Goal: Task Accomplishment & Management: Contribute content

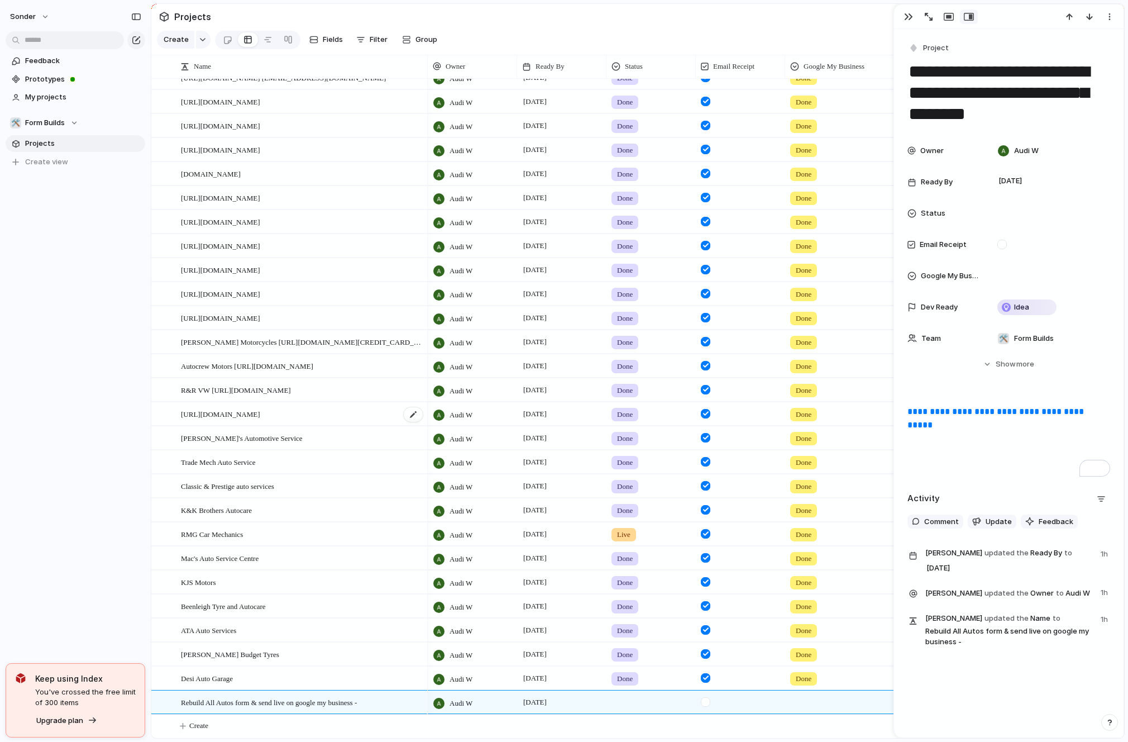
scroll to position [134, 0]
click at [223, 729] on button "Create" at bounding box center [652, 725] width 979 height 23
click at [243, 728] on textarea at bounding box center [300, 727] width 239 height 14
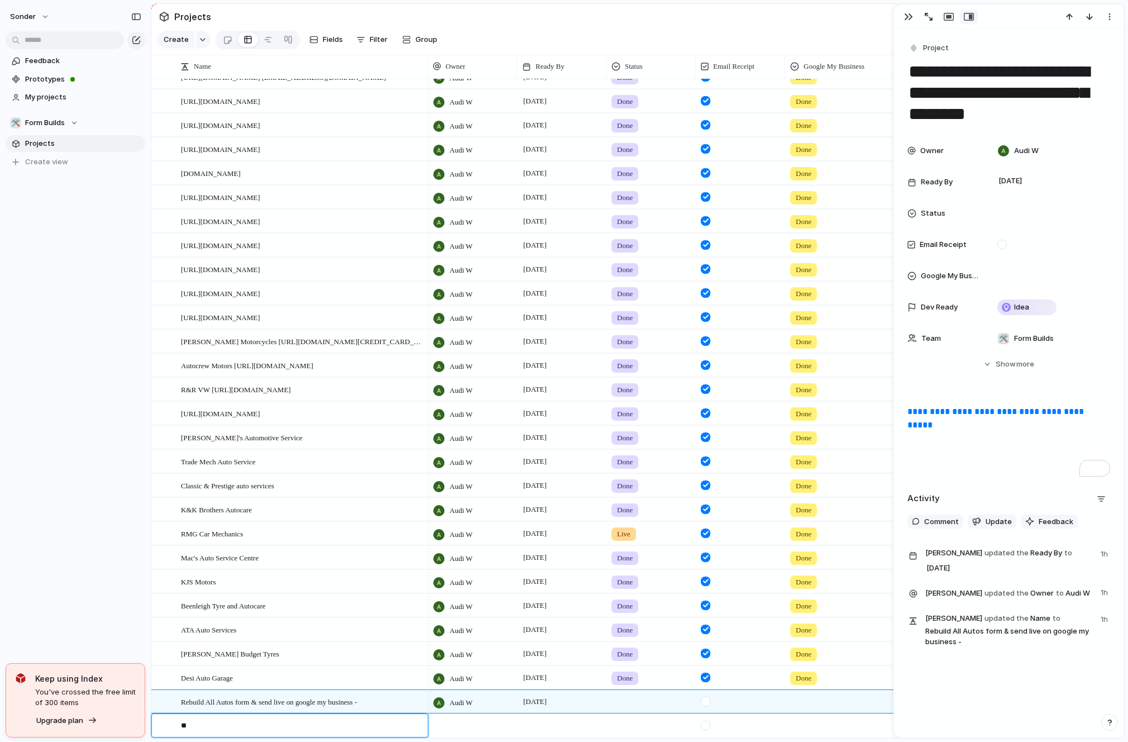
type textarea "*"
click at [54, 117] on span "Form Builds" at bounding box center [45, 122] width 40 height 11
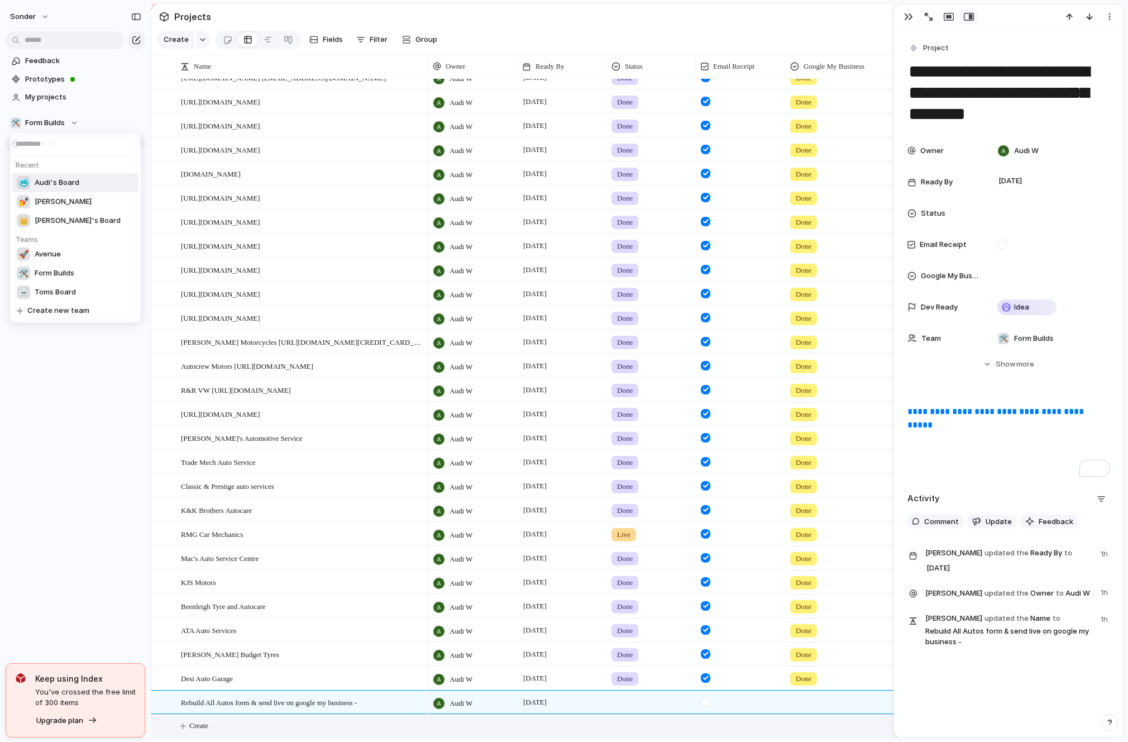
click at [66, 177] on span "Audi's Board" at bounding box center [57, 182] width 45 height 11
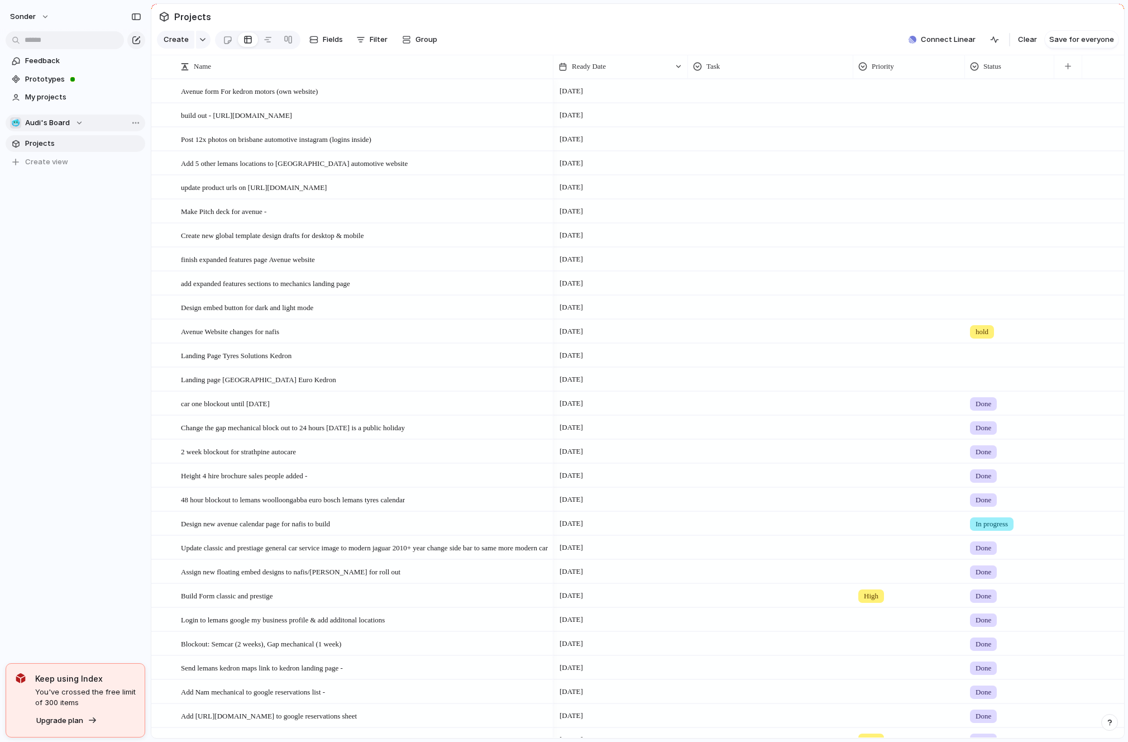
click at [57, 118] on span "Audi's Board" at bounding box center [47, 122] width 45 height 11
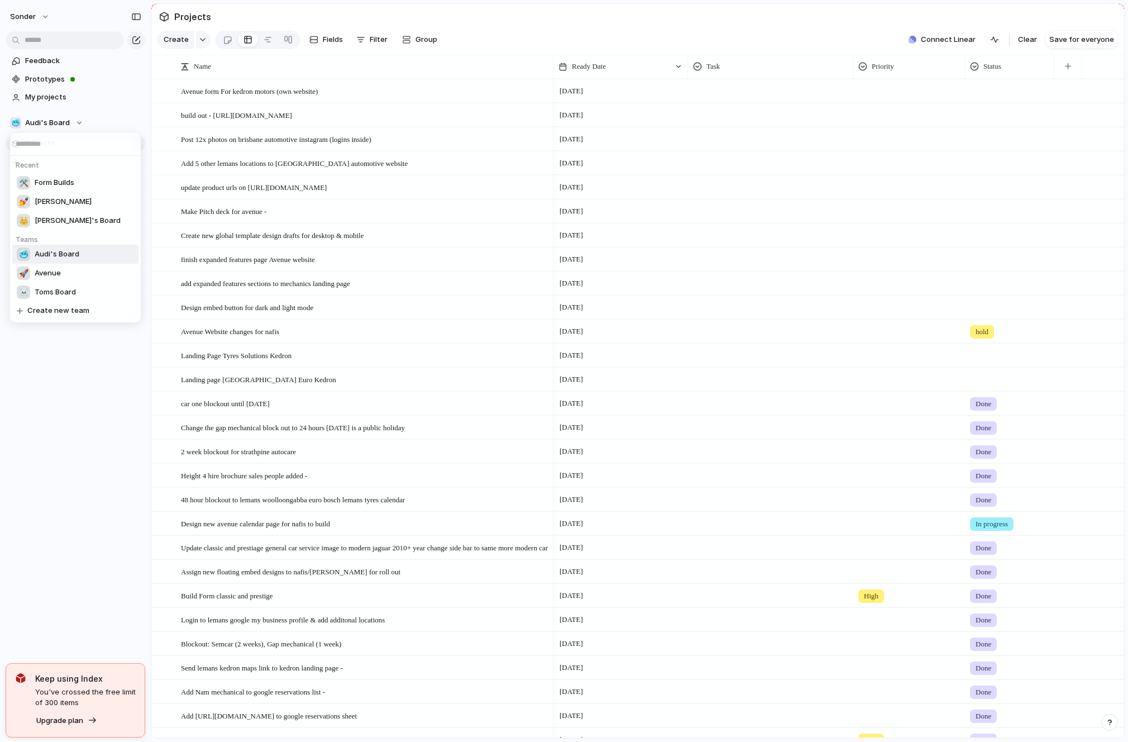
click at [148, 246] on div "Recent 🛠️ Form Builds 💅 [PERSON_NAME]'s Board Teams 🥶 Audi's Board 🚀 Avenue ☠️ …" at bounding box center [564, 371] width 1128 height 742
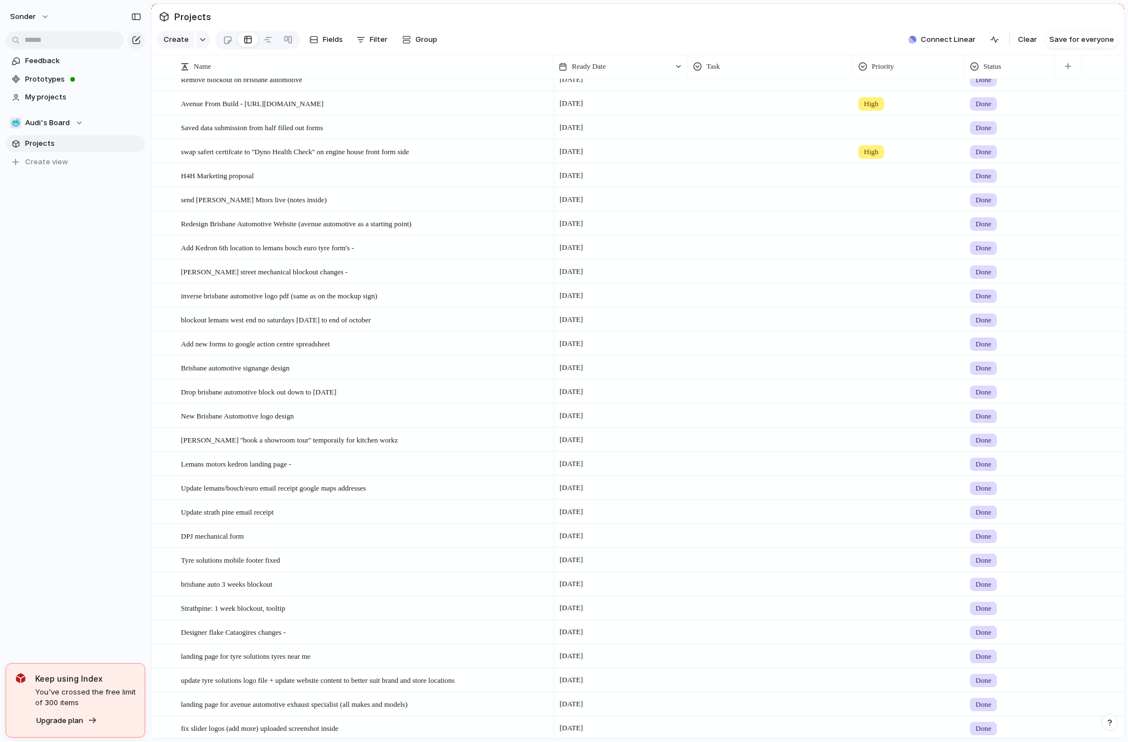
scroll to position [2440, 0]
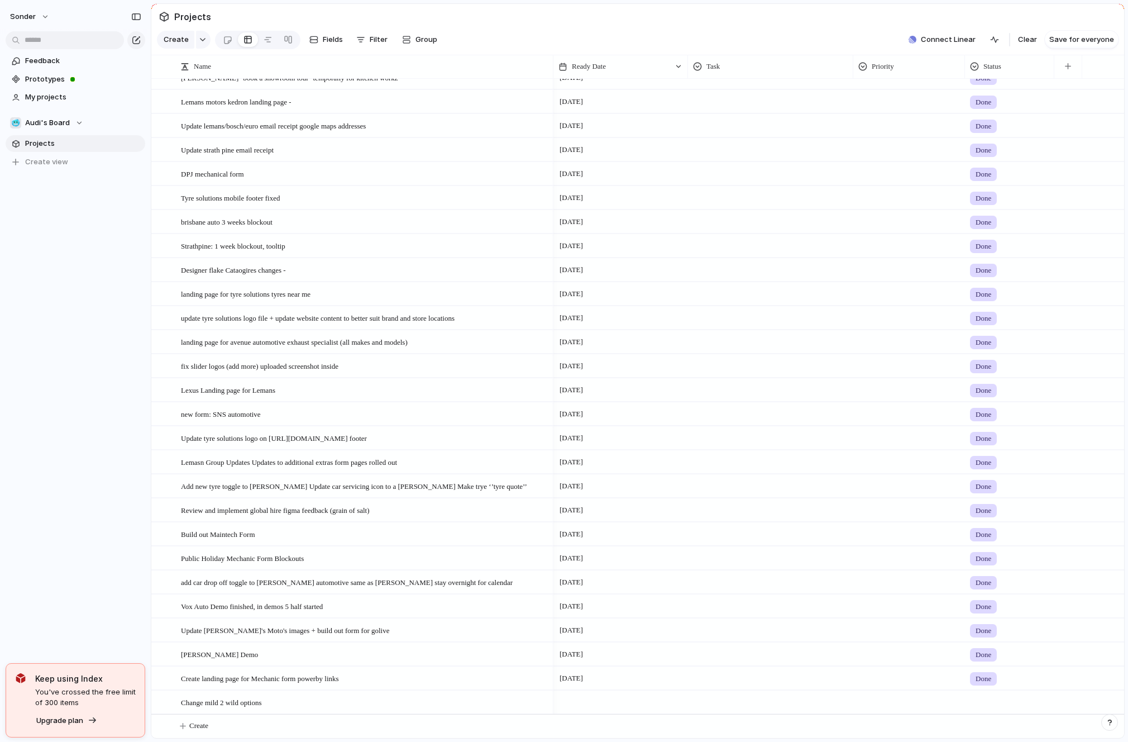
click at [236, 737] on div "Name Ready Date Task Priority Status Unblock 11th & 25th of octomber for lemans…" at bounding box center [637, 396] width 973 height 683
click at [236, 730] on button "Create" at bounding box center [652, 725] width 979 height 23
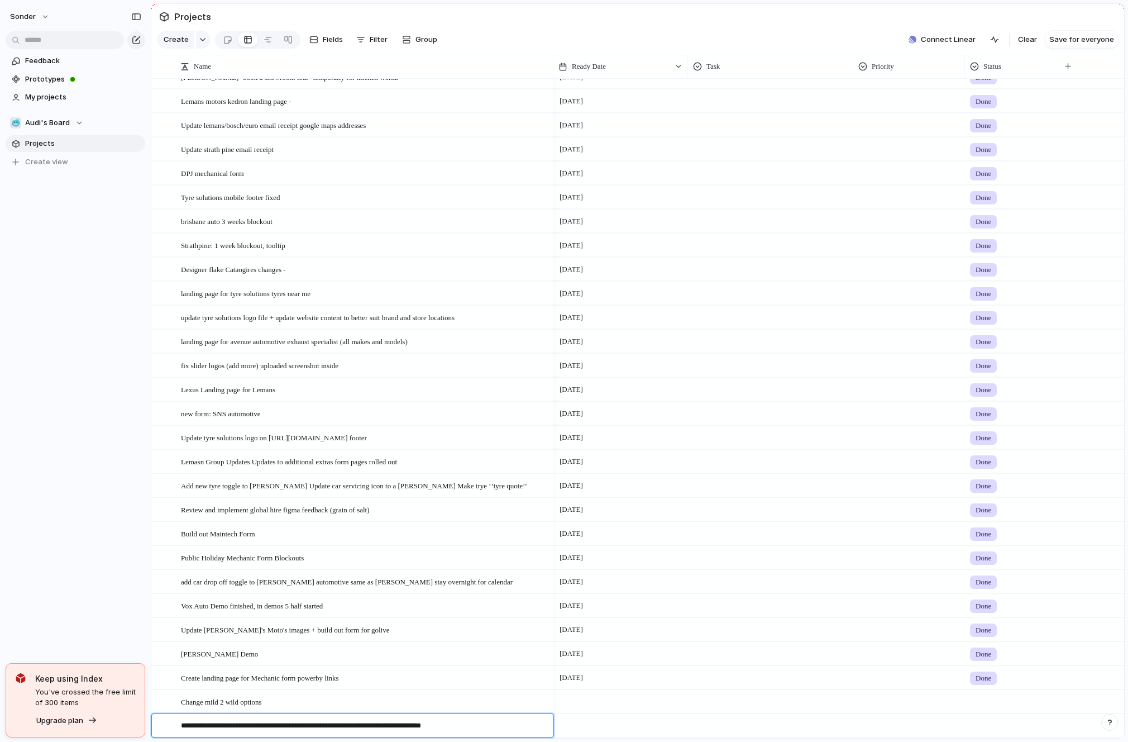
type textarea "**********"
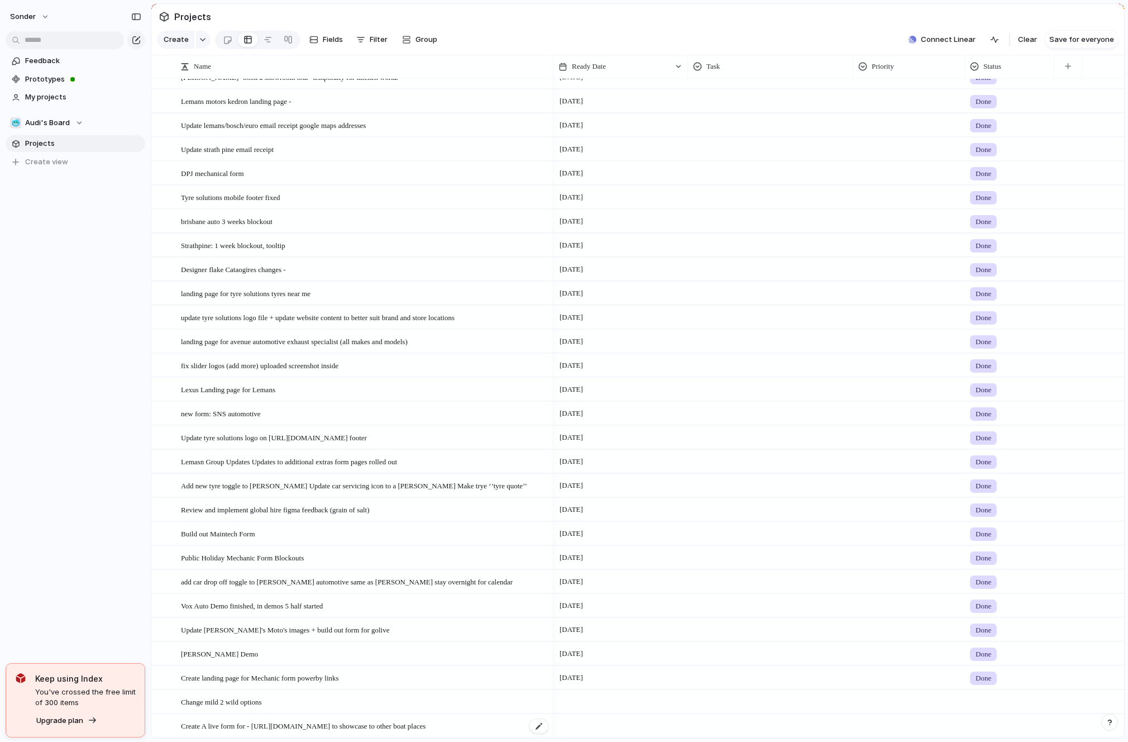
click at [426, 730] on span "Create A live form for - [URL][DOMAIN_NAME] to showcase to other boat places" at bounding box center [303, 725] width 245 height 13
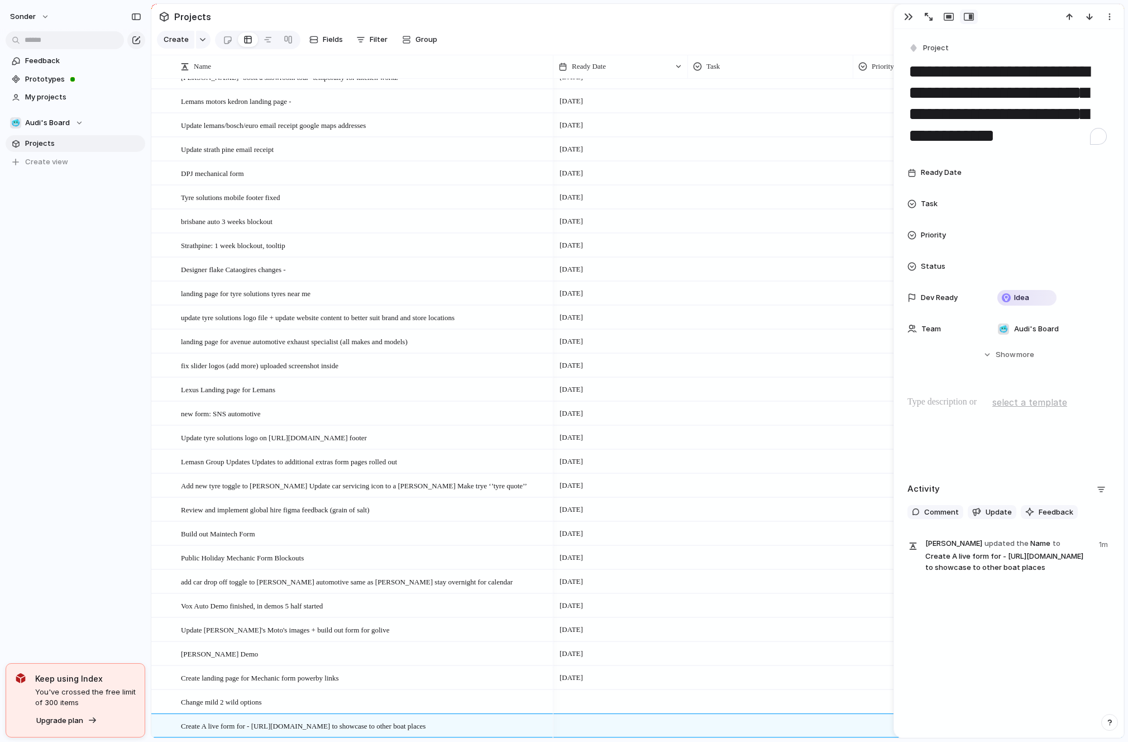
click at [1070, 147] on textarea "**********" at bounding box center [1009, 104] width 203 height 88
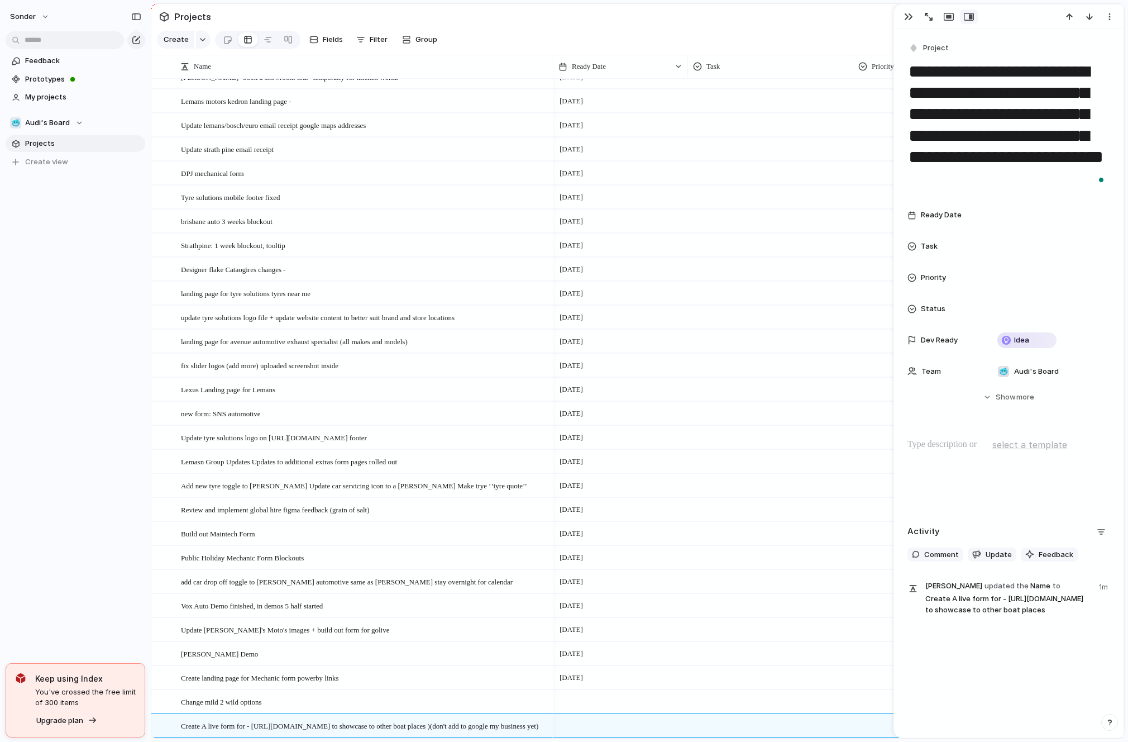
type textarea "**********"
click at [110, 499] on div "sonder Feedback Prototypes My projects 🥶 Audi's Board Projects To pick up a dra…" at bounding box center [75, 371] width 151 height 742
click at [593, 729] on div at bounding box center [621, 725] width 135 height 23
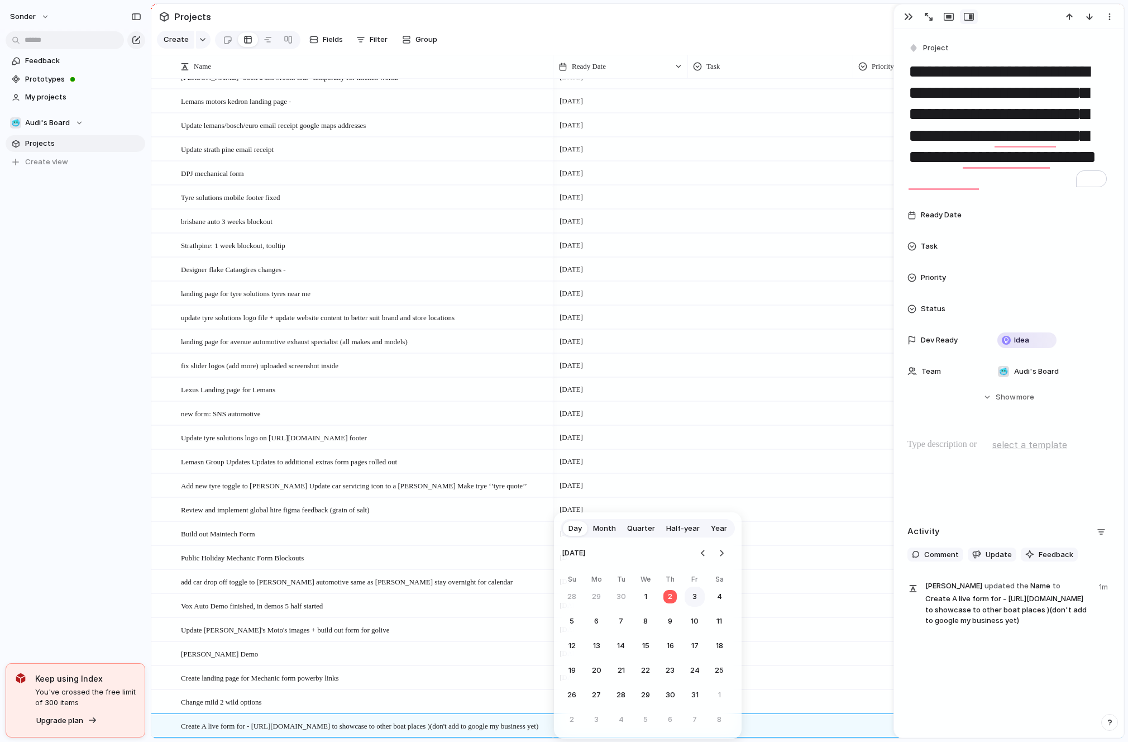
click at [690, 598] on button "3" at bounding box center [695, 597] width 20 height 20
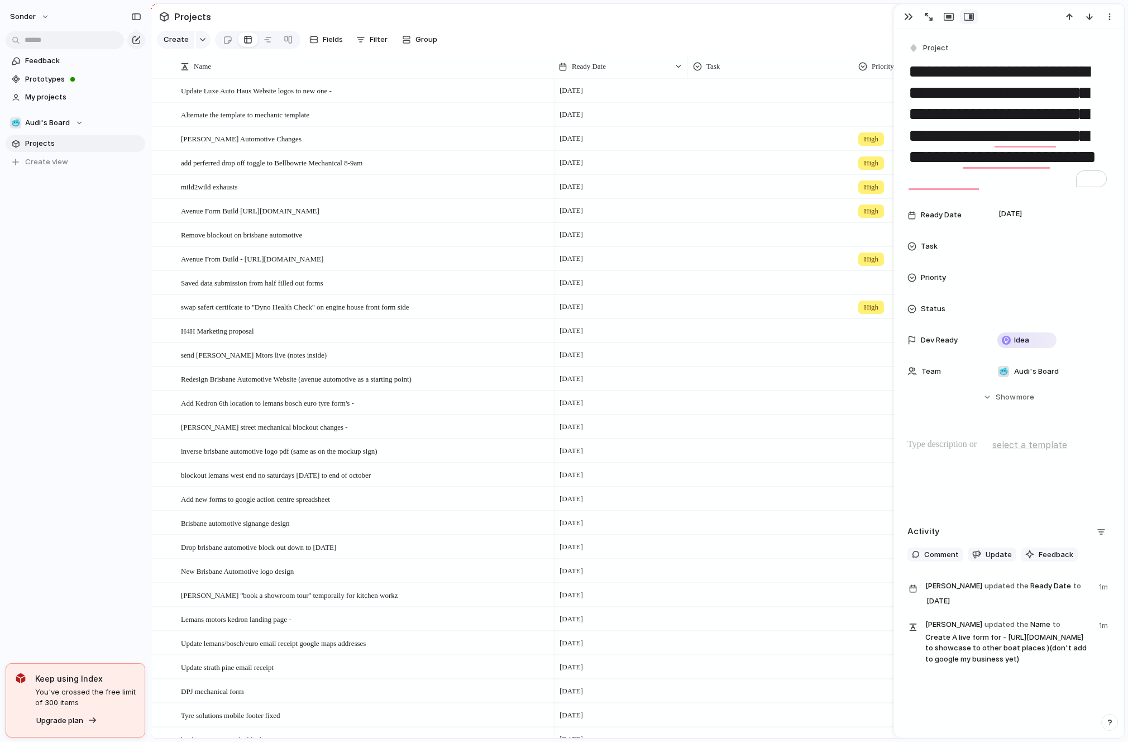
scroll to position [1741, 0]
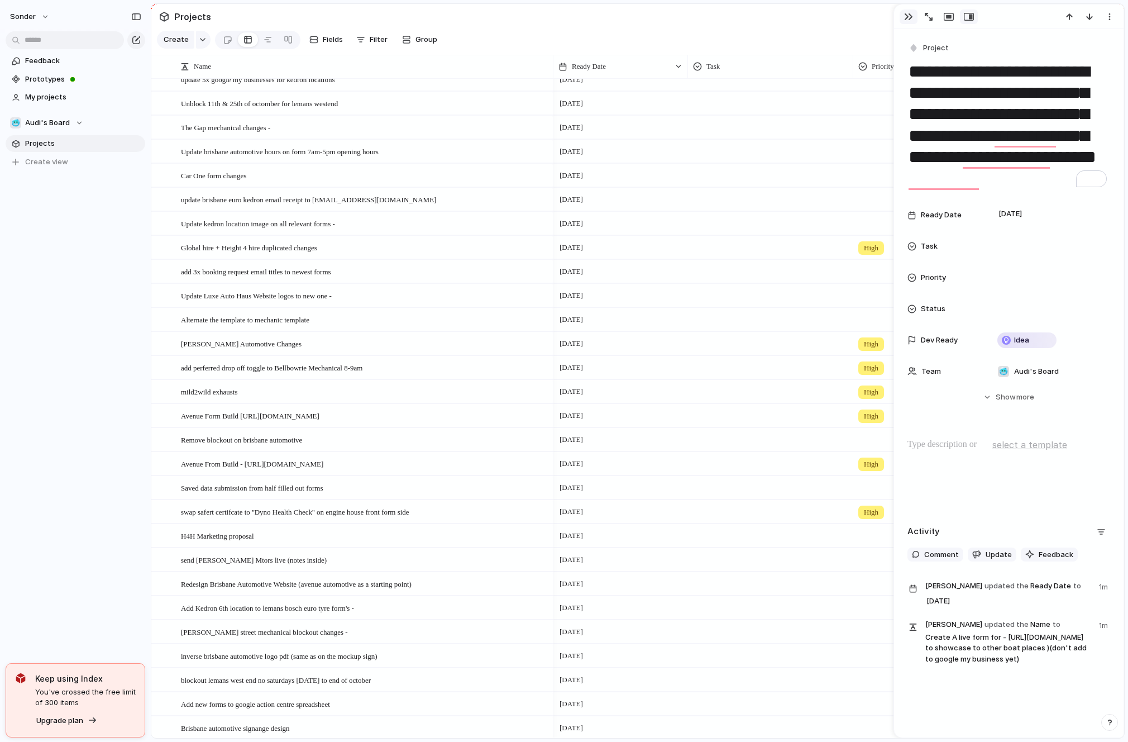
click at [902, 18] on button "button" at bounding box center [909, 16] width 18 height 15
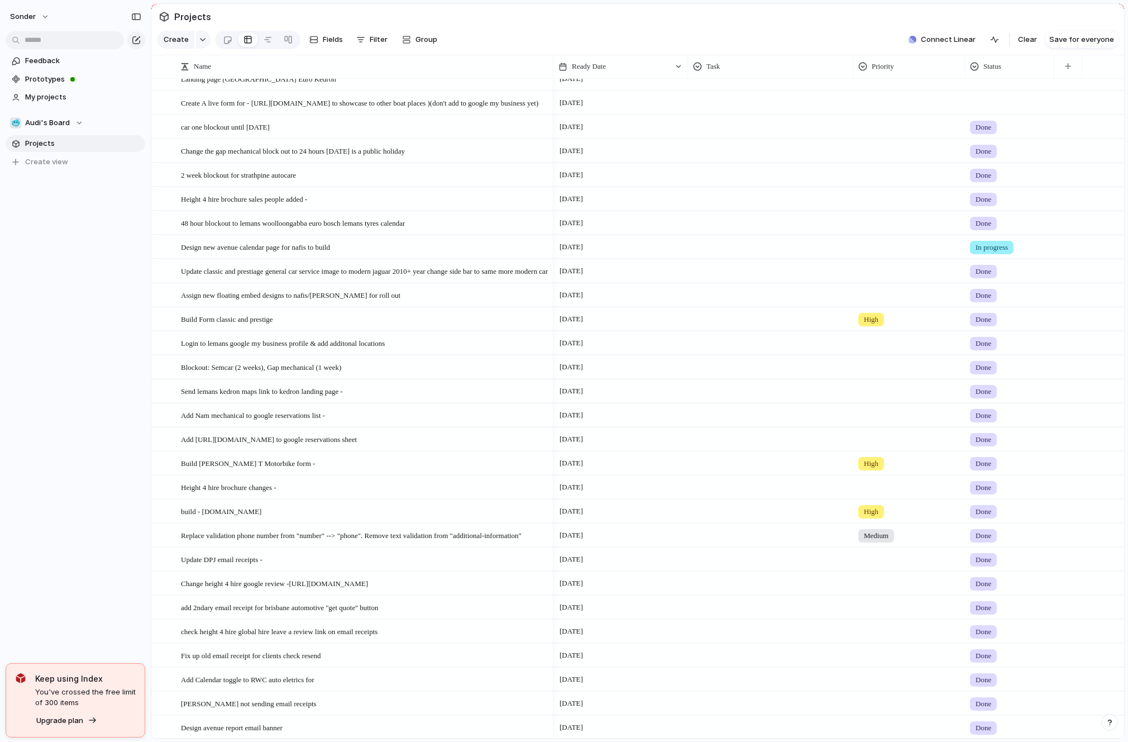
scroll to position [203, 0]
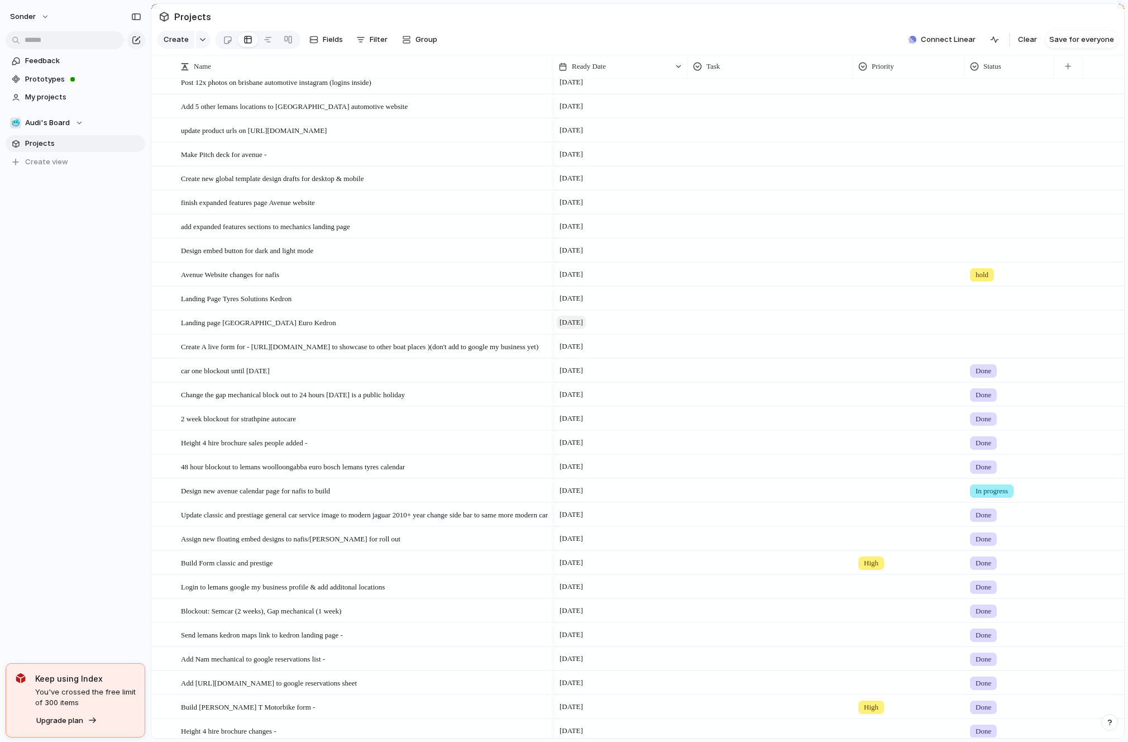
click at [566, 325] on span "[DATE]" at bounding box center [571, 322] width 29 height 13
click at [648, 495] on button "22" at bounding box center [646, 491] width 20 height 20
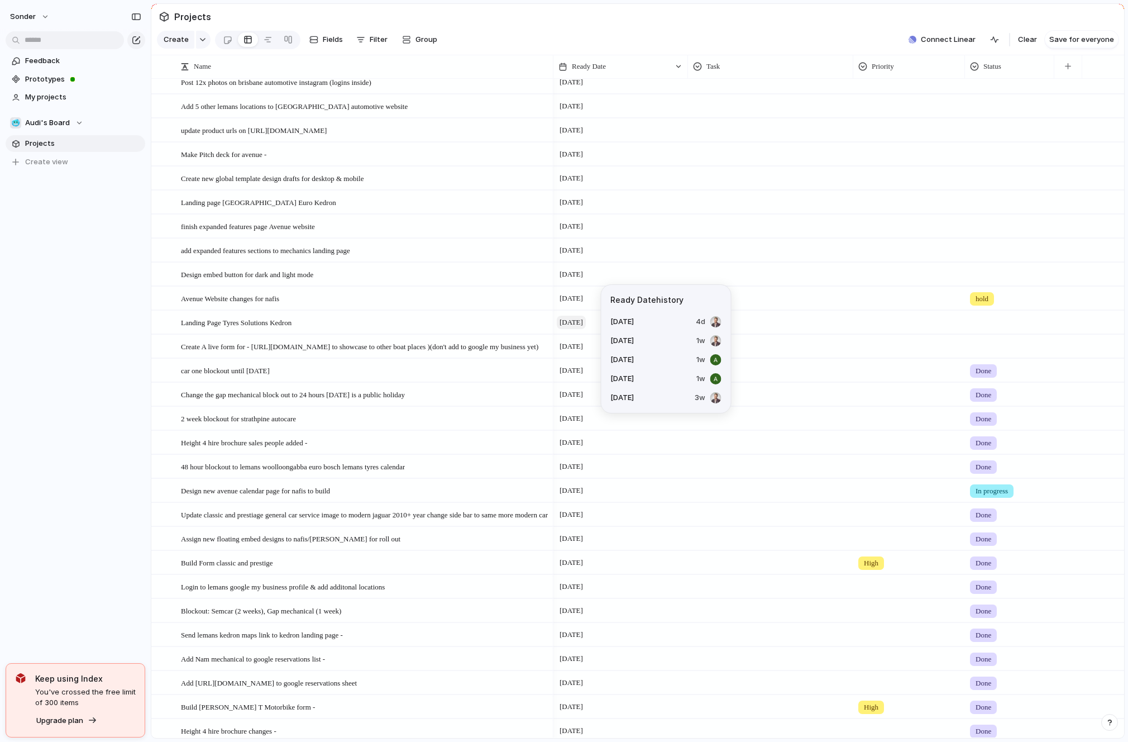
click at [573, 326] on span "[DATE]" at bounding box center [571, 322] width 29 height 13
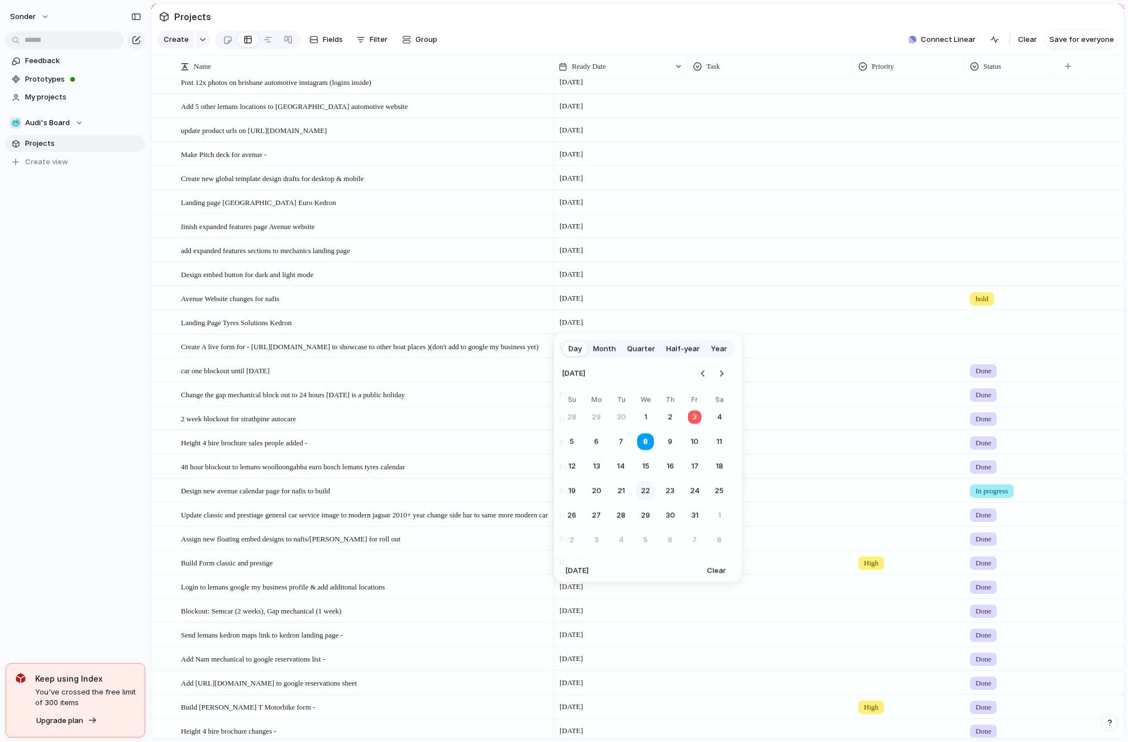
click at [646, 492] on button "22" at bounding box center [646, 491] width 20 height 20
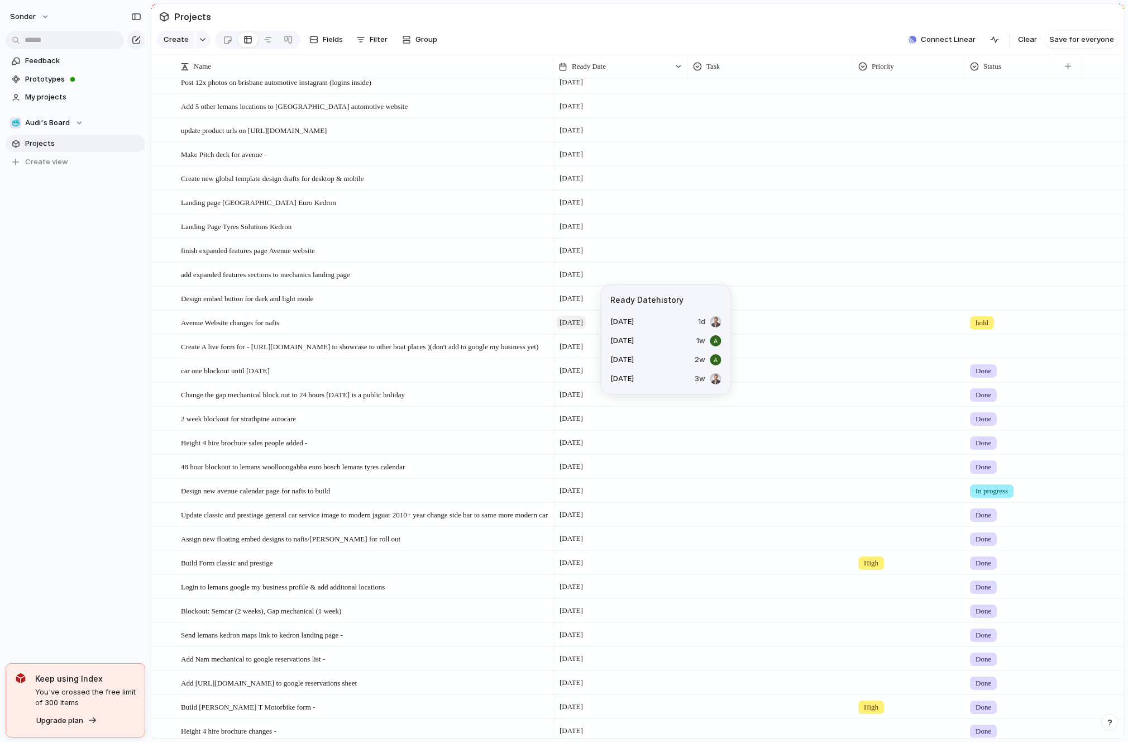
click at [574, 319] on span "[DATE]" at bounding box center [571, 322] width 29 height 13
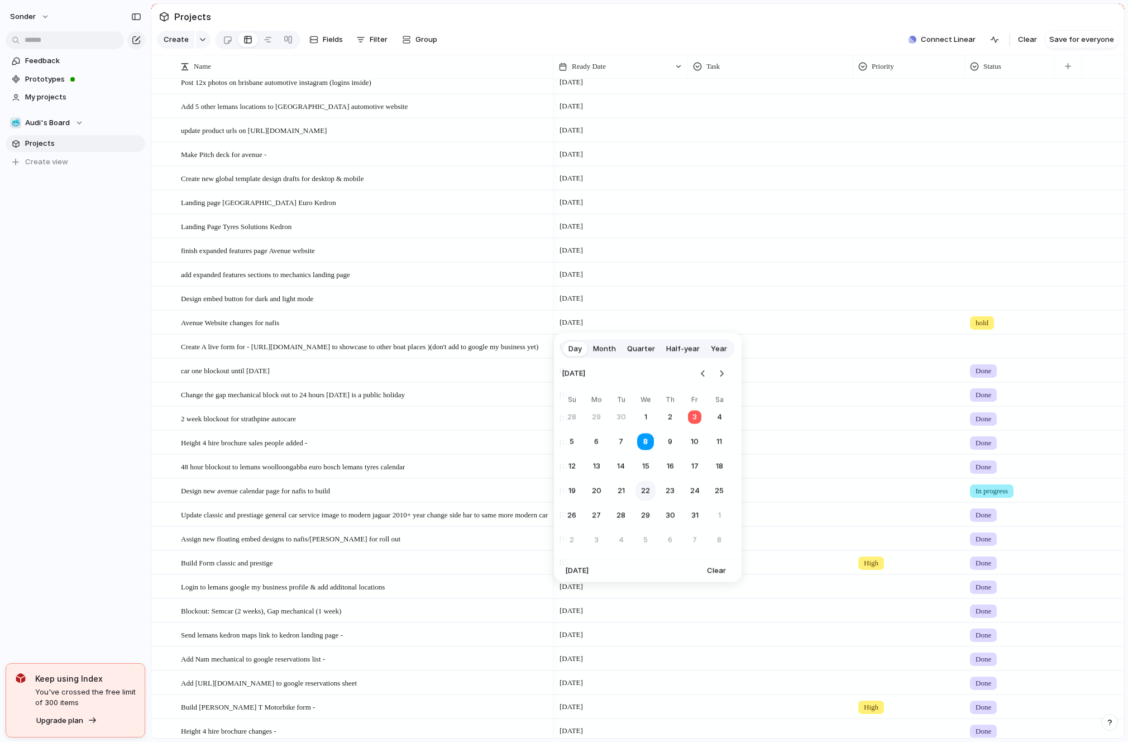
click at [647, 486] on button "22" at bounding box center [646, 491] width 20 height 20
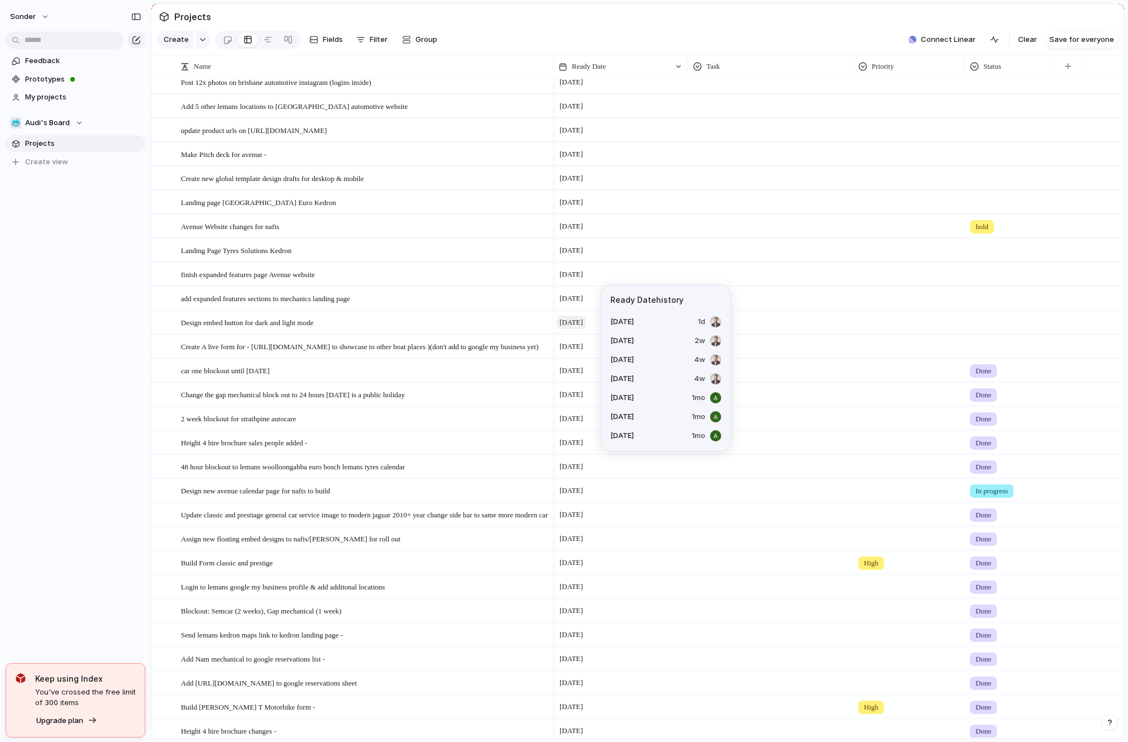
click at [574, 319] on span "[DATE]" at bounding box center [571, 322] width 29 height 13
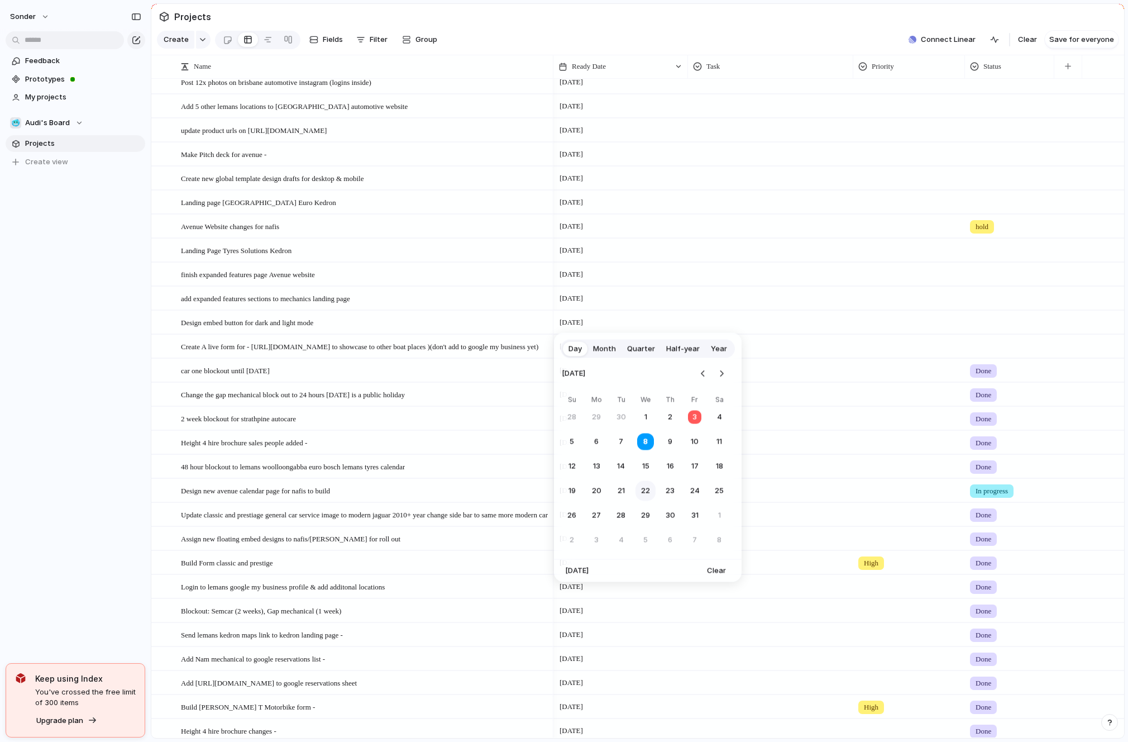
click at [647, 498] on button "22" at bounding box center [646, 491] width 20 height 20
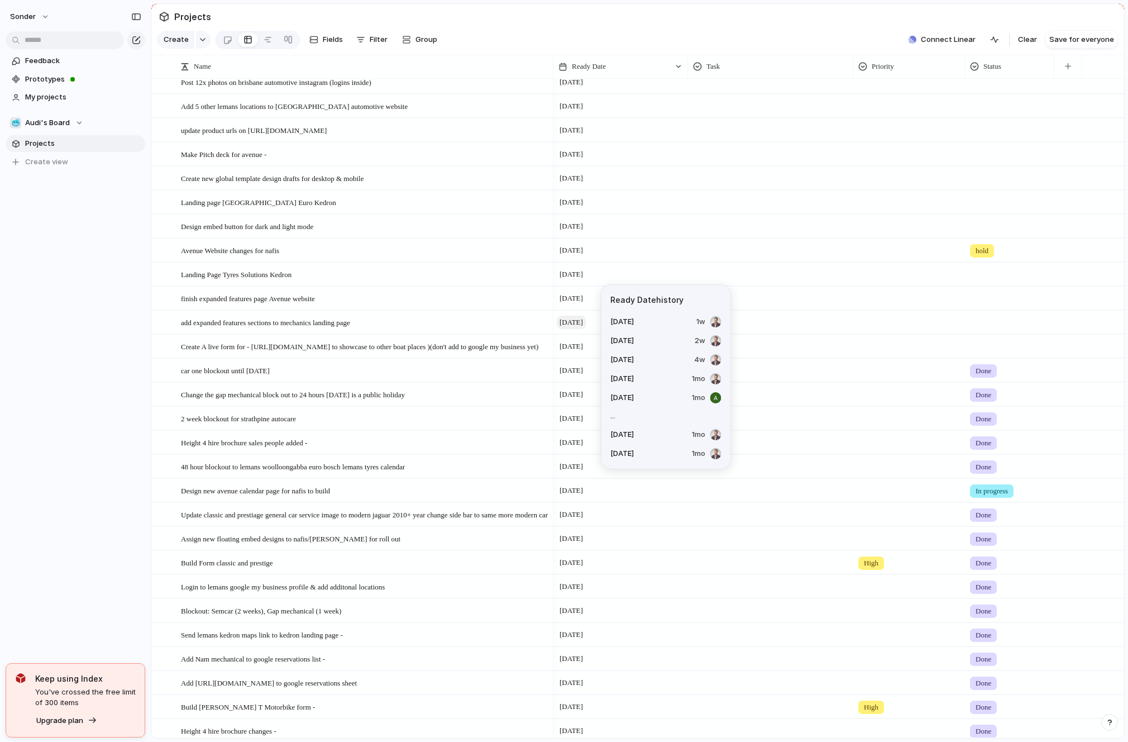
click at [575, 326] on span "[DATE]" at bounding box center [571, 322] width 29 height 13
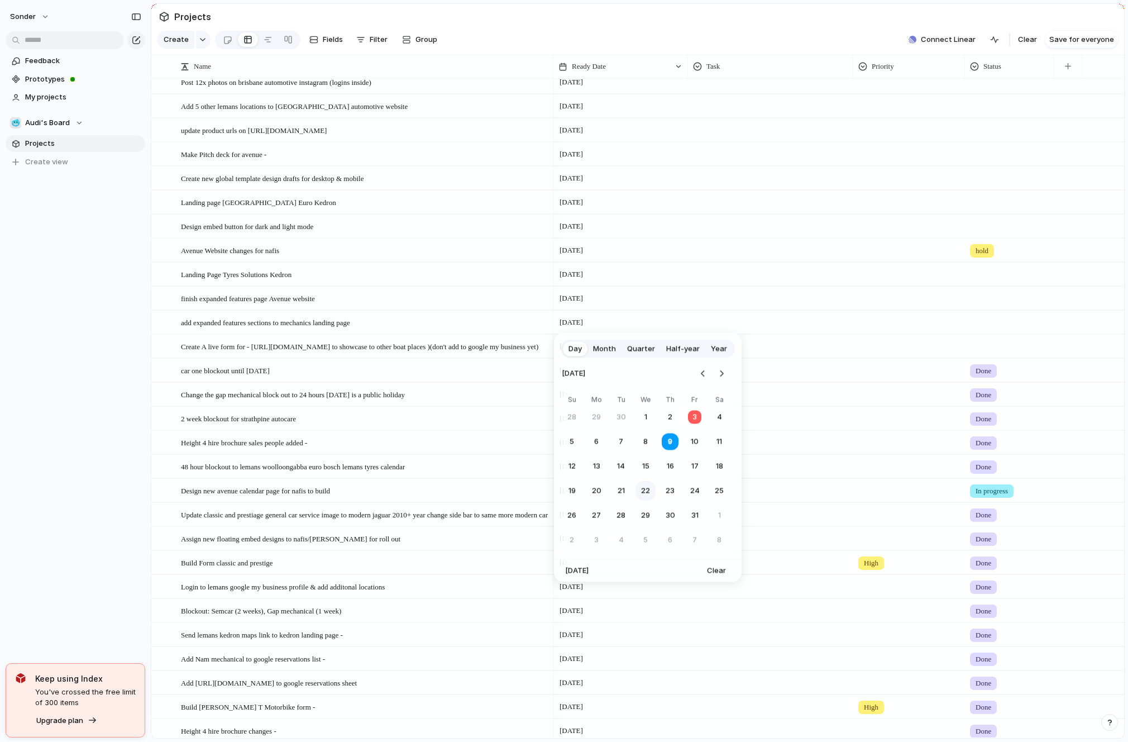
click at [649, 495] on button "22" at bounding box center [646, 491] width 20 height 20
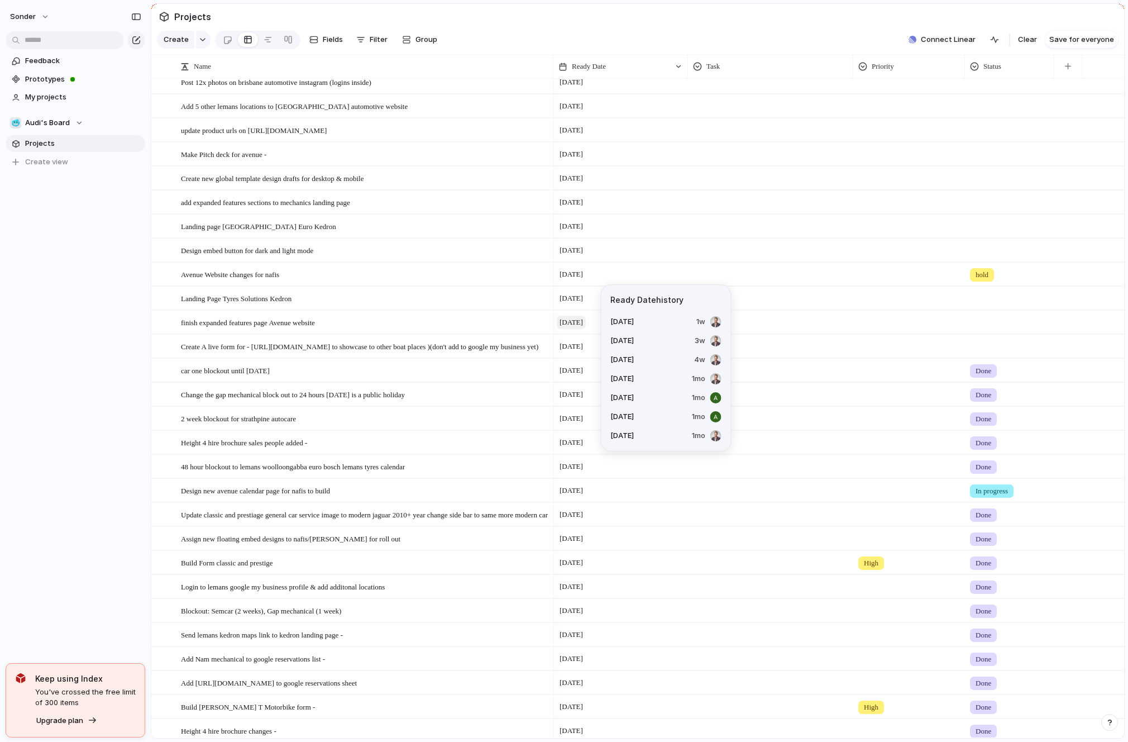
click at [577, 317] on span "[DATE]" at bounding box center [571, 322] width 29 height 13
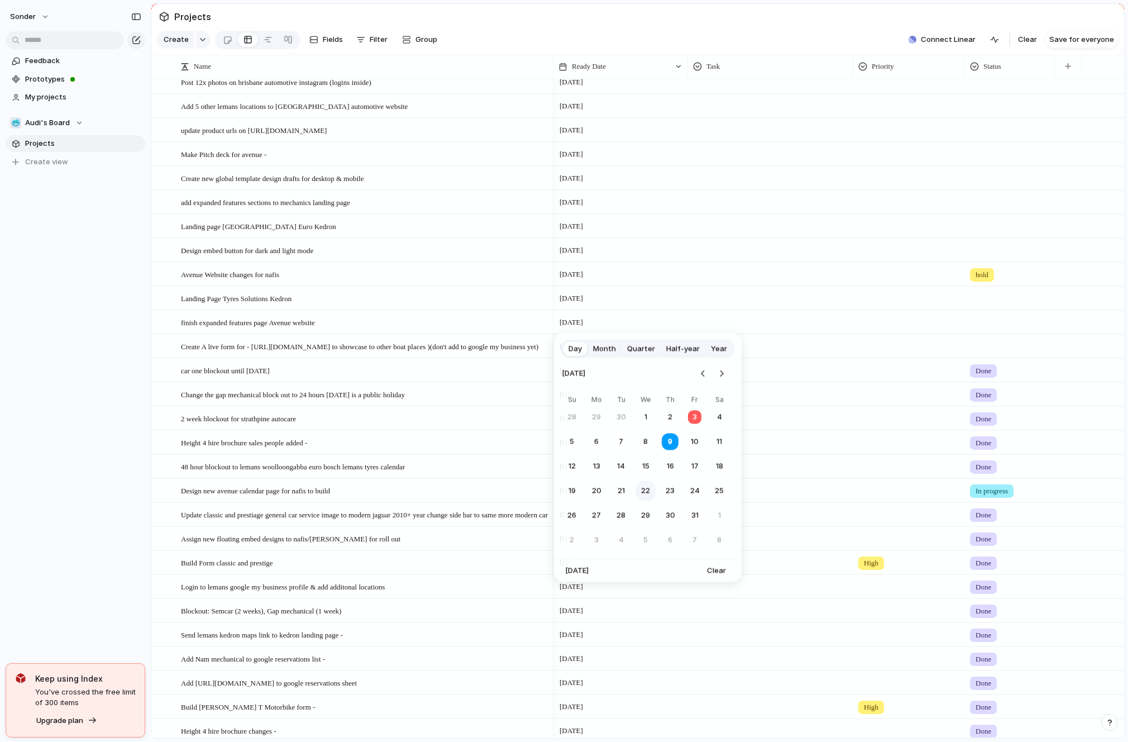
click at [646, 494] on button "22" at bounding box center [646, 491] width 20 height 20
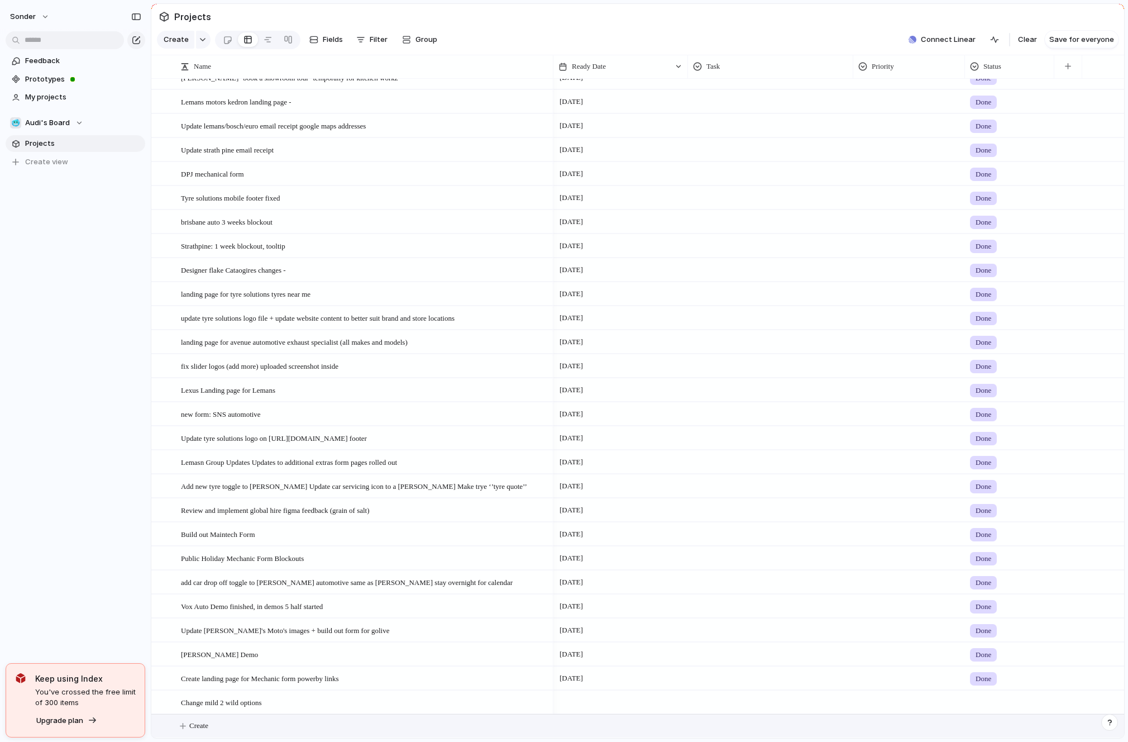
click at [250, 717] on button "Create" at bounding box center [652, 725] width 979 height 23
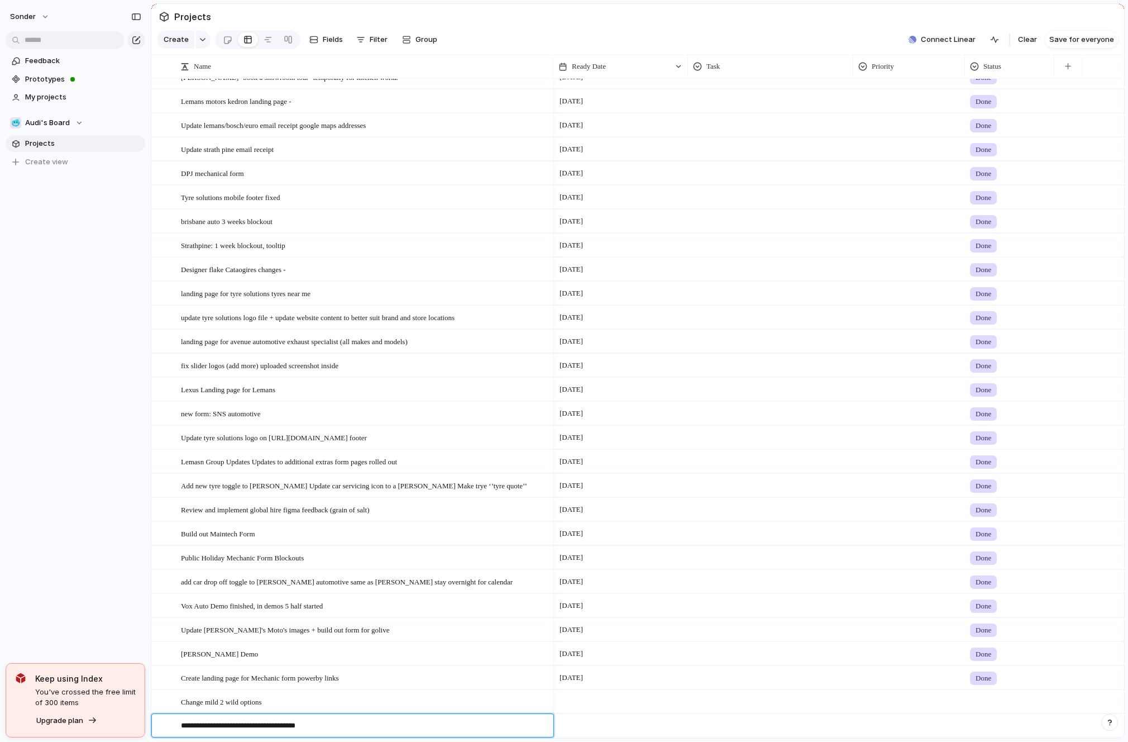
type textarea "**********"
click at [584, 732] on div at bounding box center [621, 725] width 135 height 23
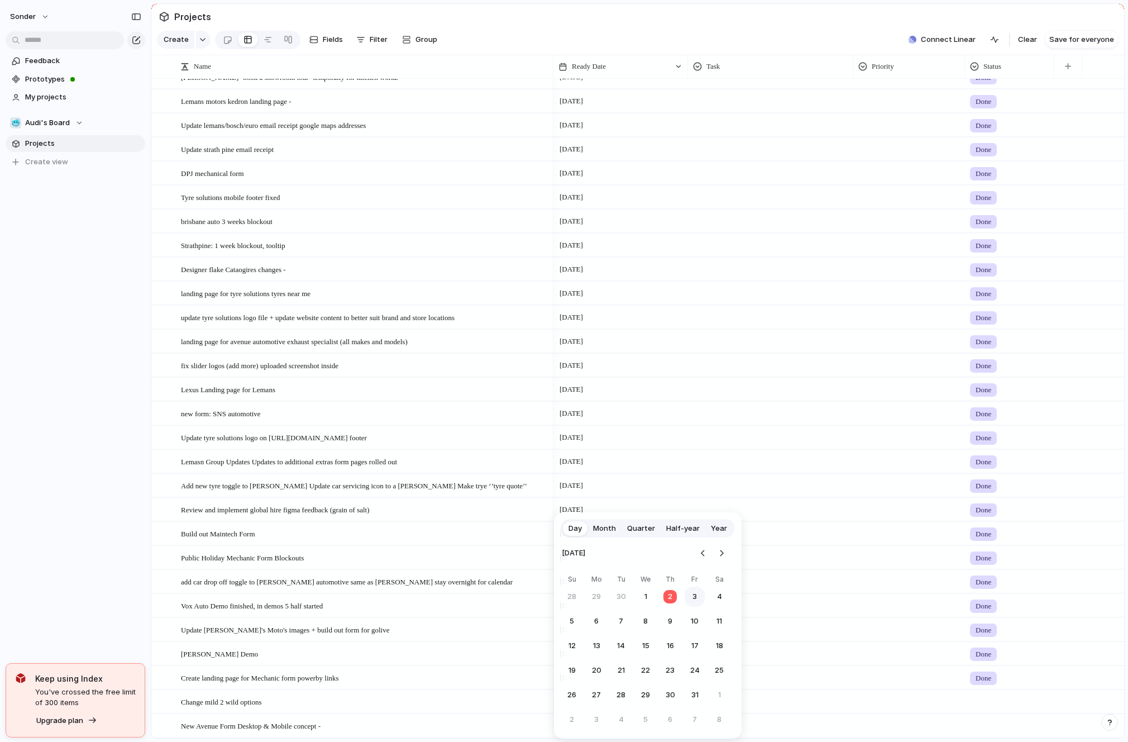
click at [698, 597] on button "3" at bounding box center [695, 597] width 20 height 20
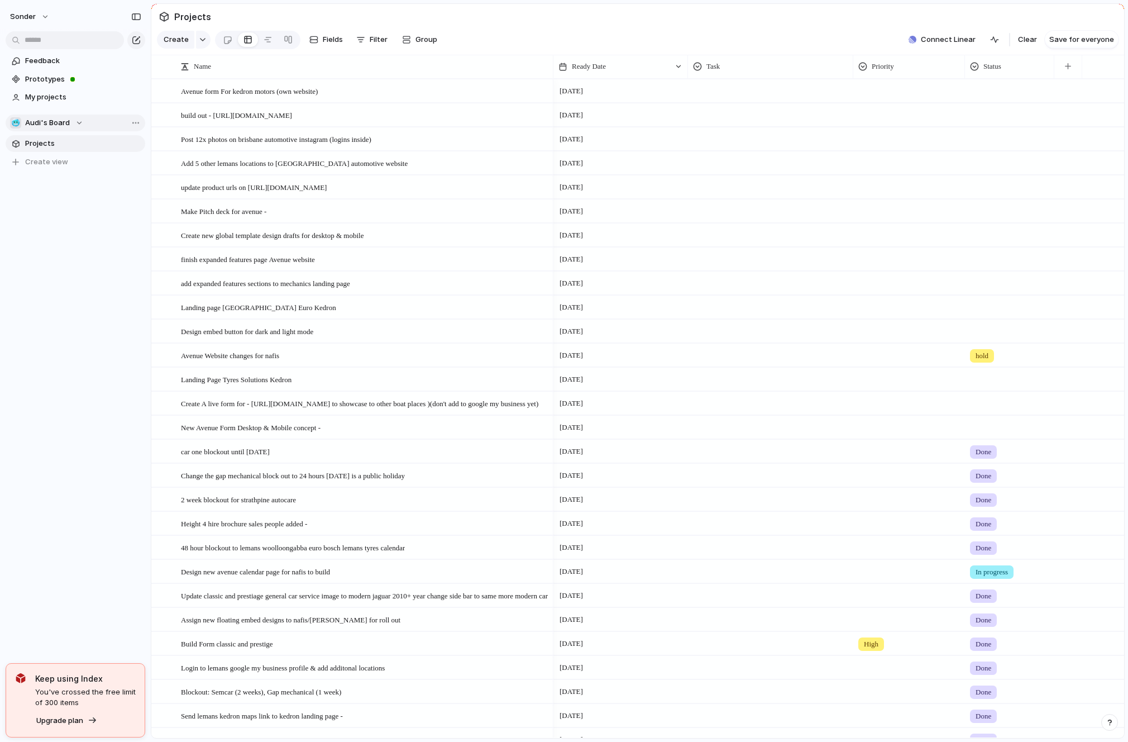
click at [96, 120] on button "🥶 Audi's Board" at bounding box center [76, 123] width 140 height 17
click at [60, 198] on li "💅 [PERSON_NAME]" at bounding box center [75, 201] width 126 height 19
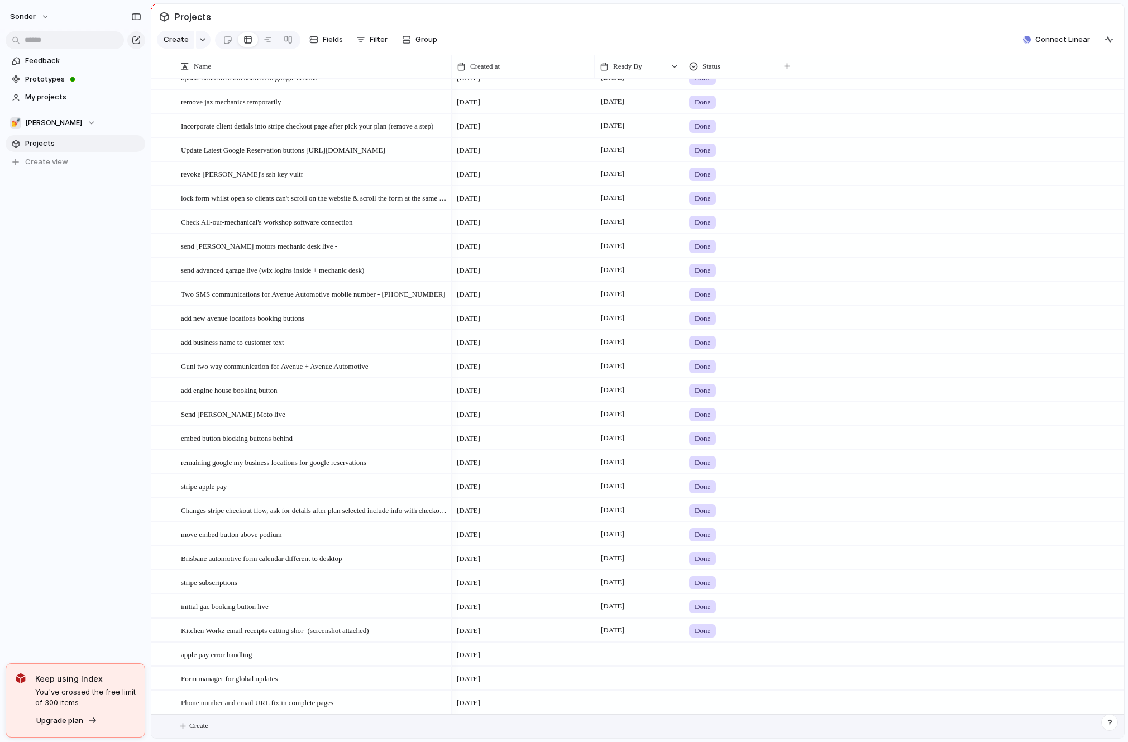
click at [230, 733] on button "Create" at bounding box center [652, 725] width 979 height 23
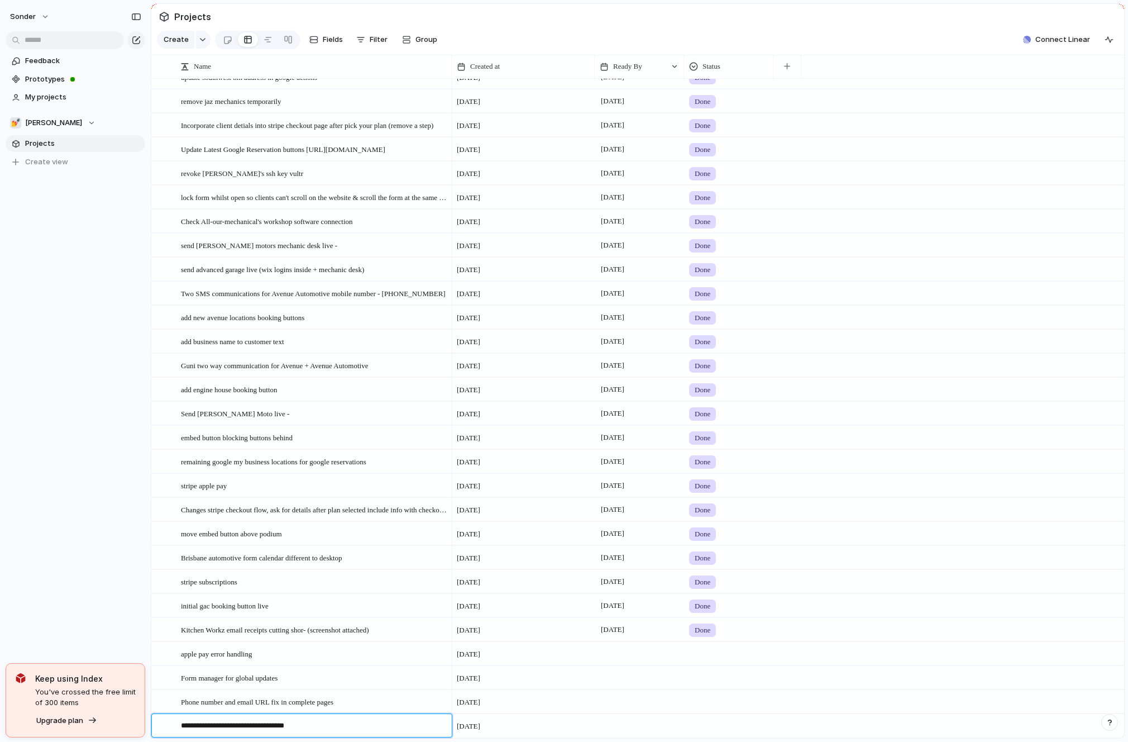
type textarea "**********"
click at [252, 729] on span "Add avenue logo to interal dashboard -" at bounding box center [237, 725] width 113 height 13
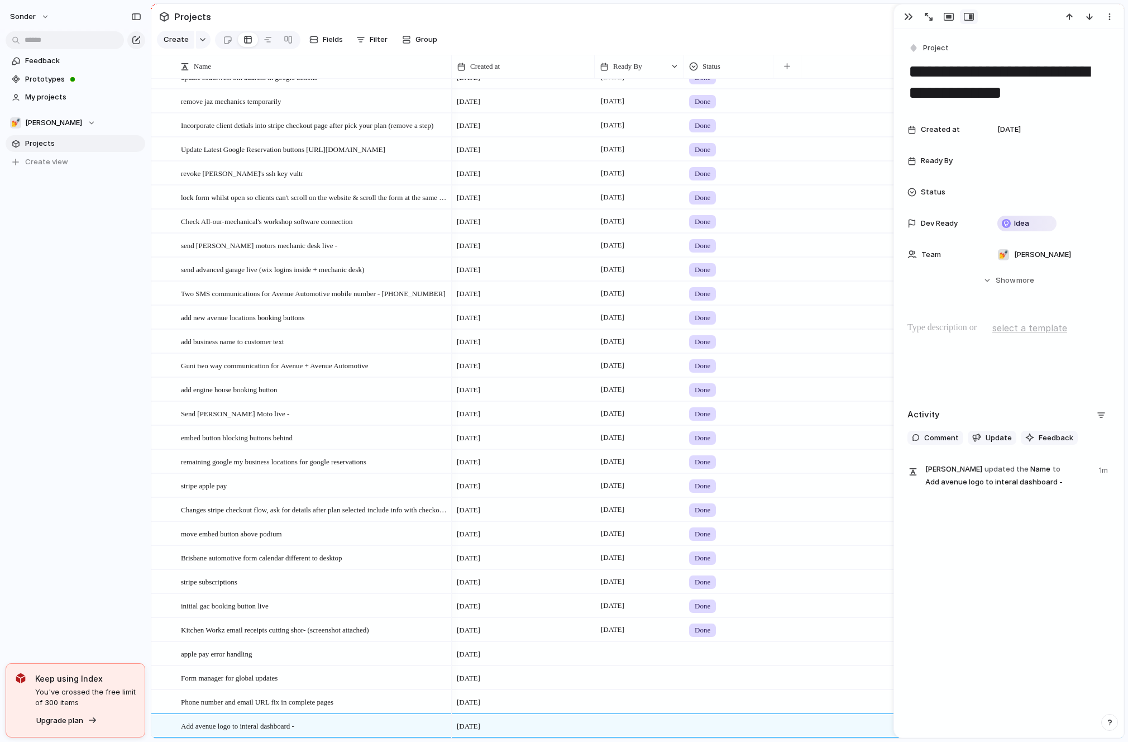
click at [616, 725] on div at bounding box center [639, 725] width 89 height 23
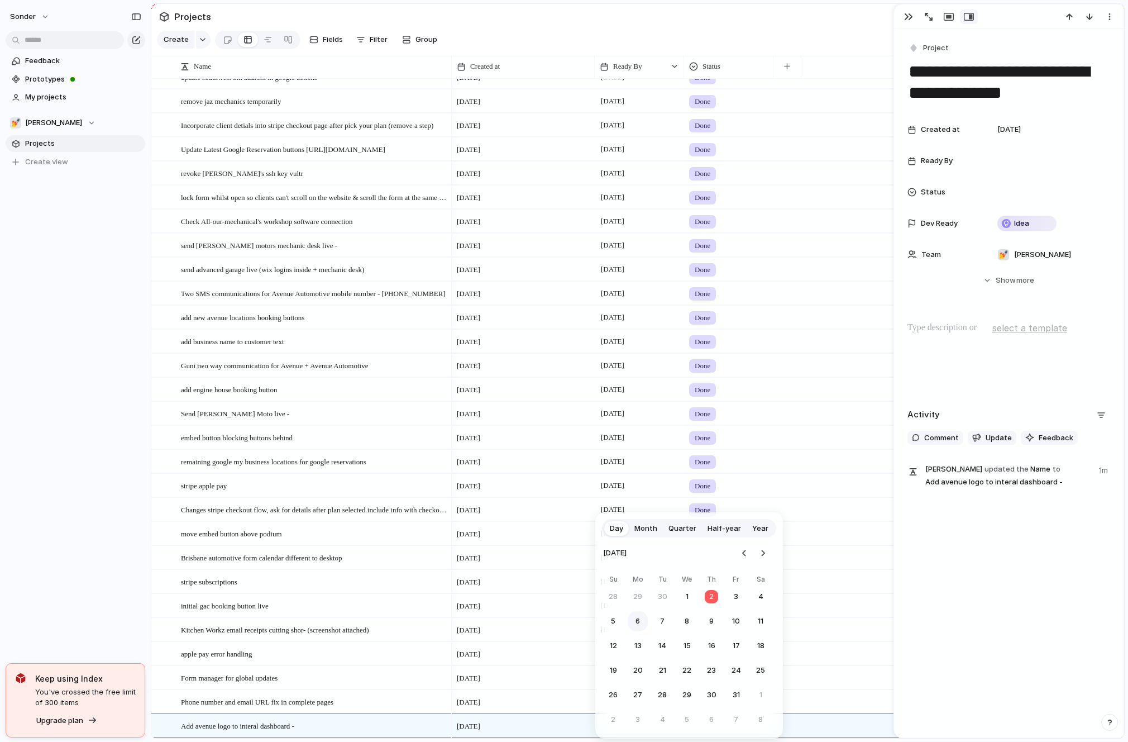
click at [643, 623] on button "6" at bounding box center [638, 621] width 20 height 20
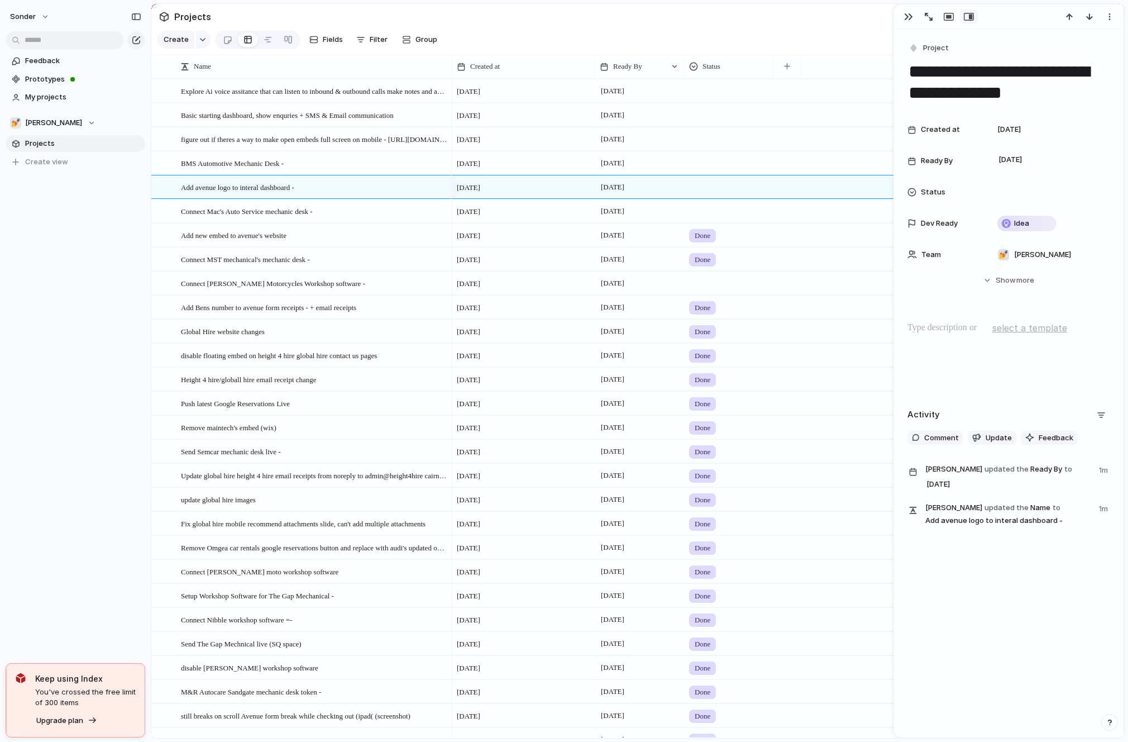
click at [623, 195] on div "[DATE]" at bounding box center [639, 186] width 89 height 23
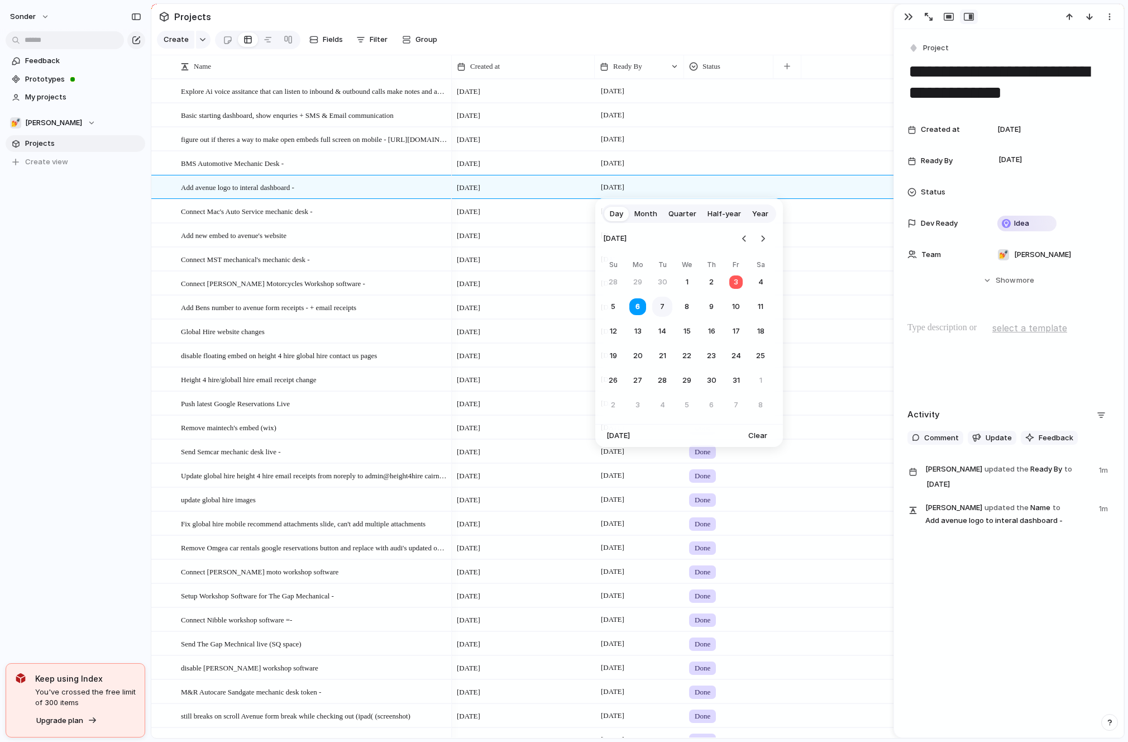
click at [661, 312] on button "7" at bounding box center [662, 307] width 20 height 20
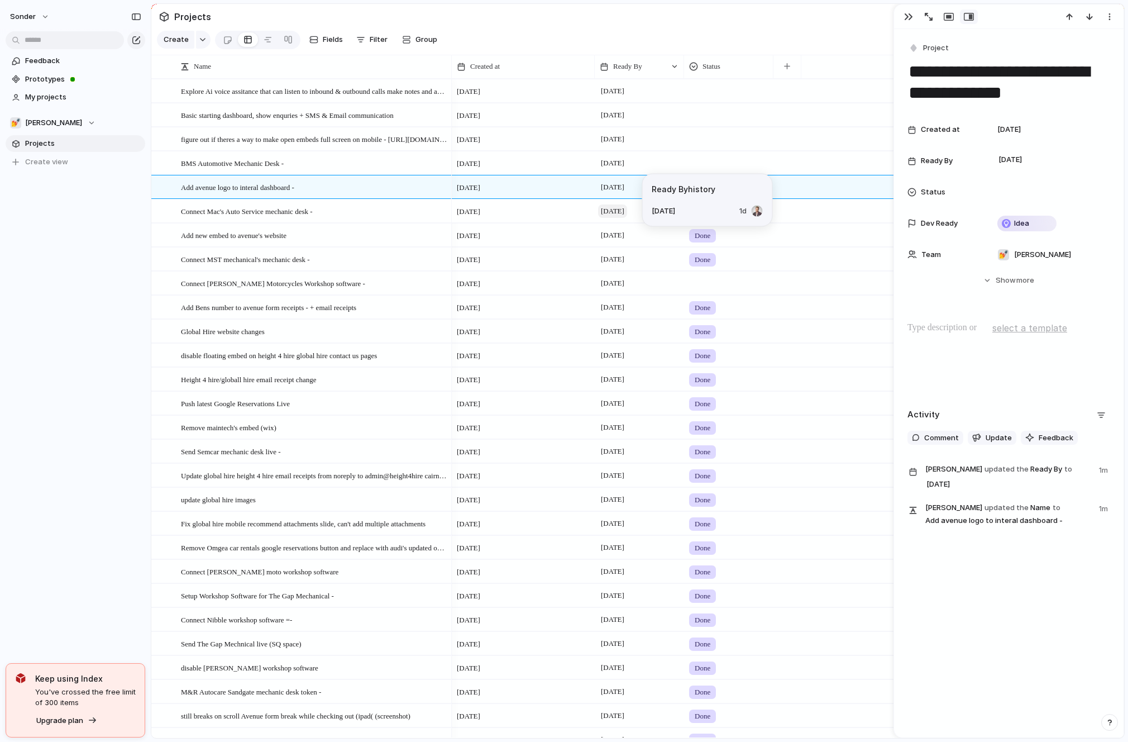
click at [617, 217] on span "[DATE]" at bounding box center [612, 210] width 29 height 13
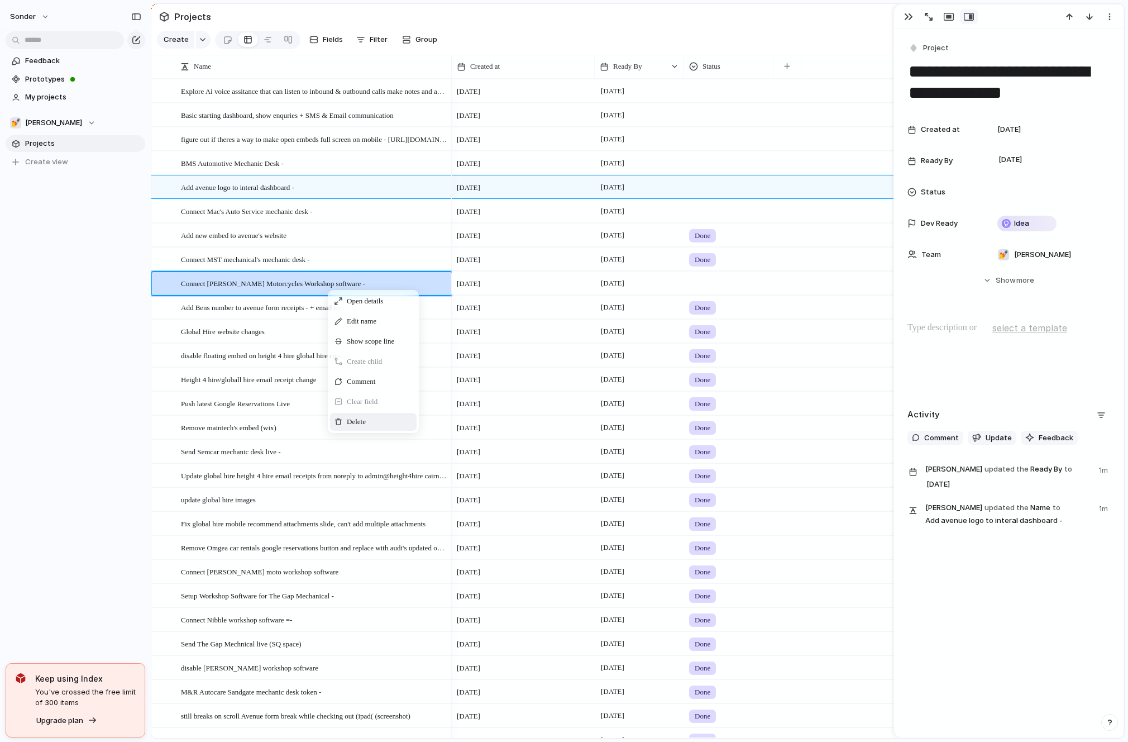
click at [365, 415] on div "Delete" at bounding box center [373, 422] width 87 height 18
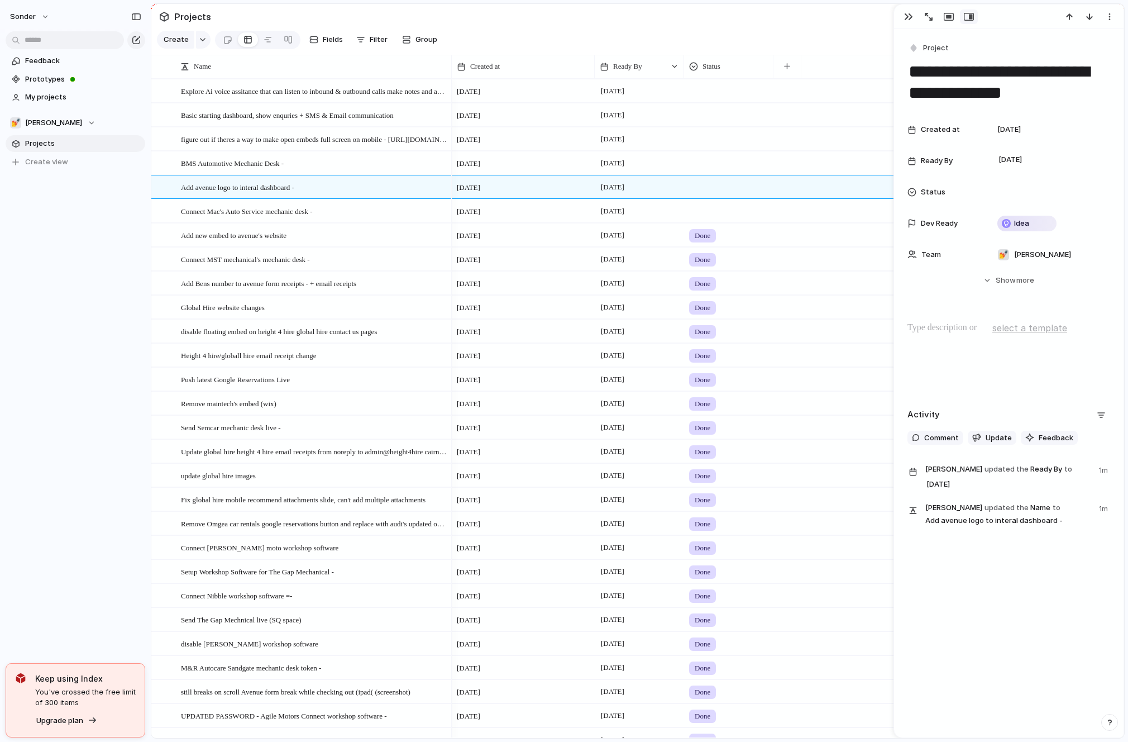
click at [144, 264] on div "sonder Feedback Prototypes My projects 💅 Zach Projects To pick up a draggable i…" at bounding box center [75, 371] width 151 height 742
click at [284, 168] on span "BMS Automotive Mechanic Desk -" at bounding box center [232, 162] width 103 height 13
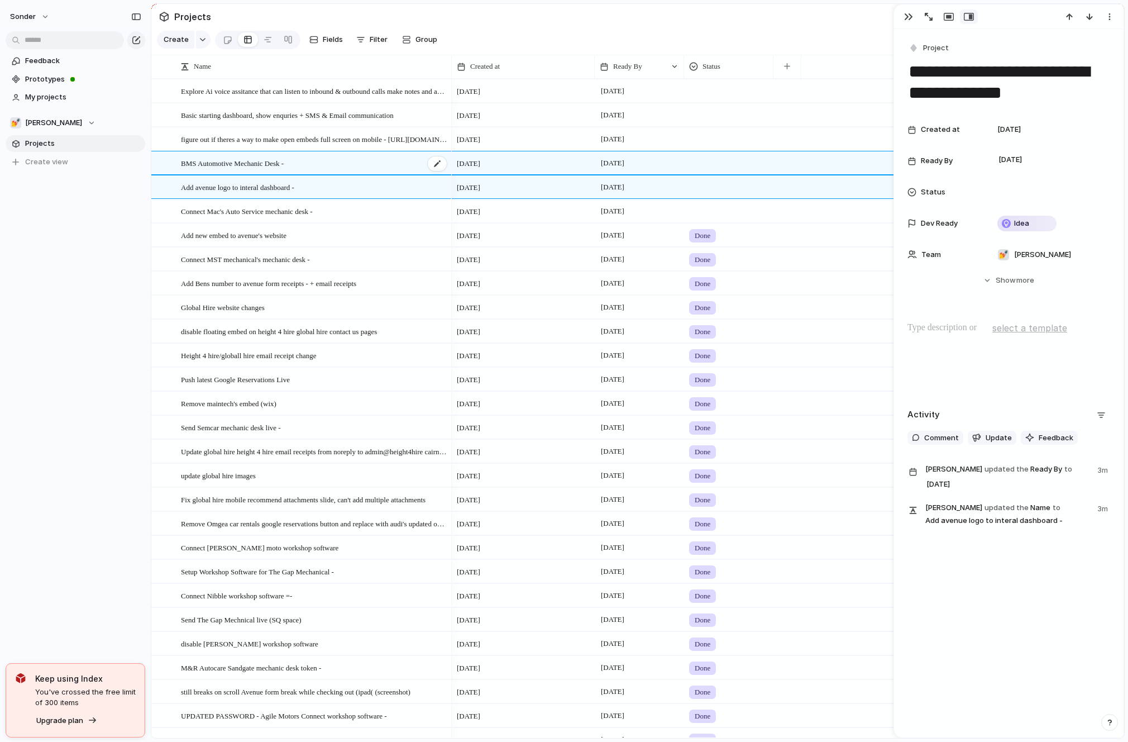
type textarea "**********"
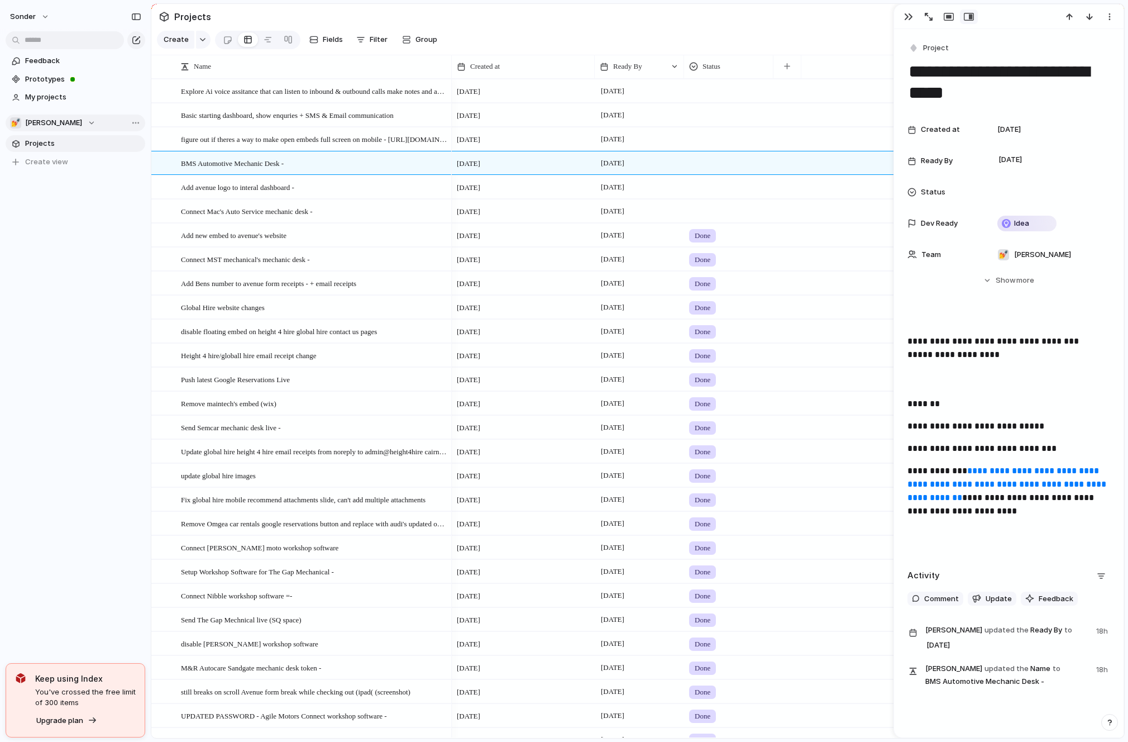
click at [52, 123] on div "💅 [PERSON_NAME]" at bounding box center [52, 122] width 85 height 11
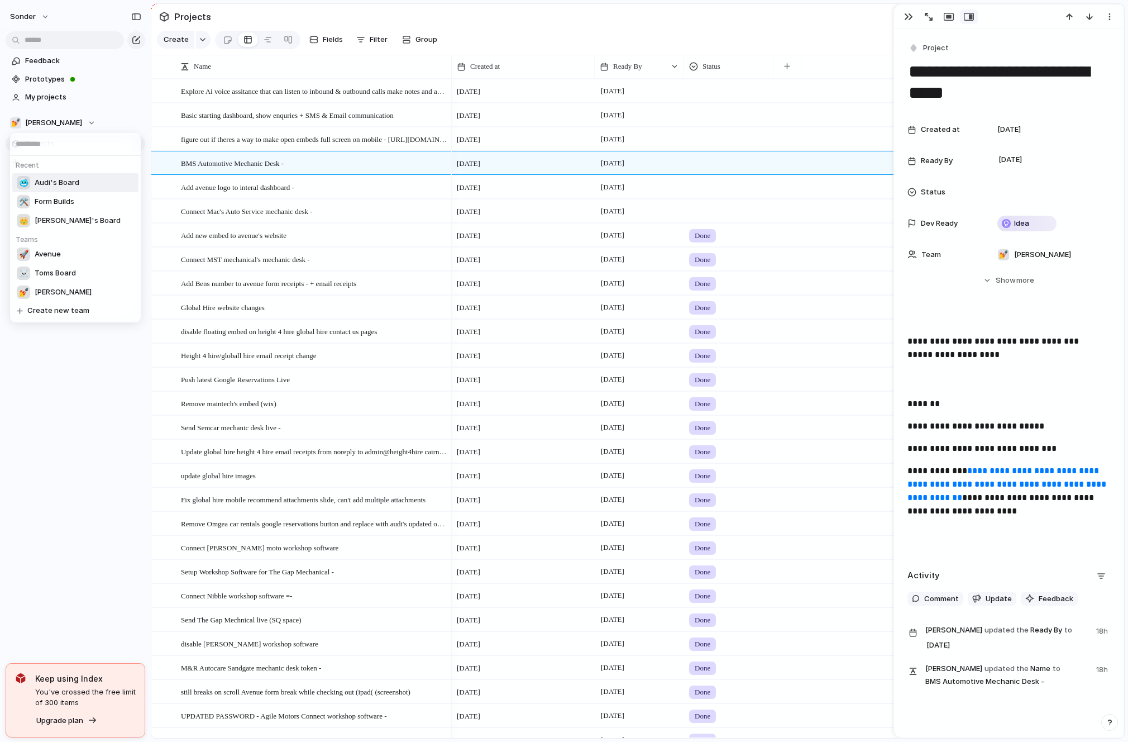
click at [50, 178] on span "Audi's Board" at bounding box center [57, 182] width 45 height 11
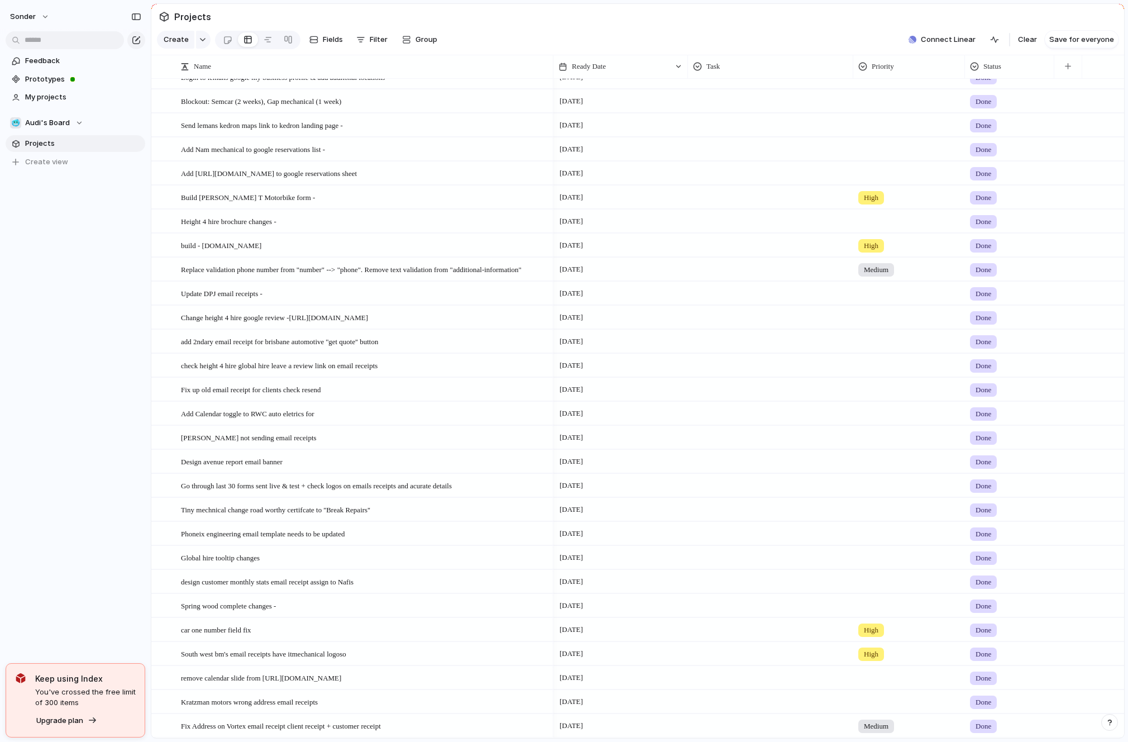
scroll to position [485, 0]
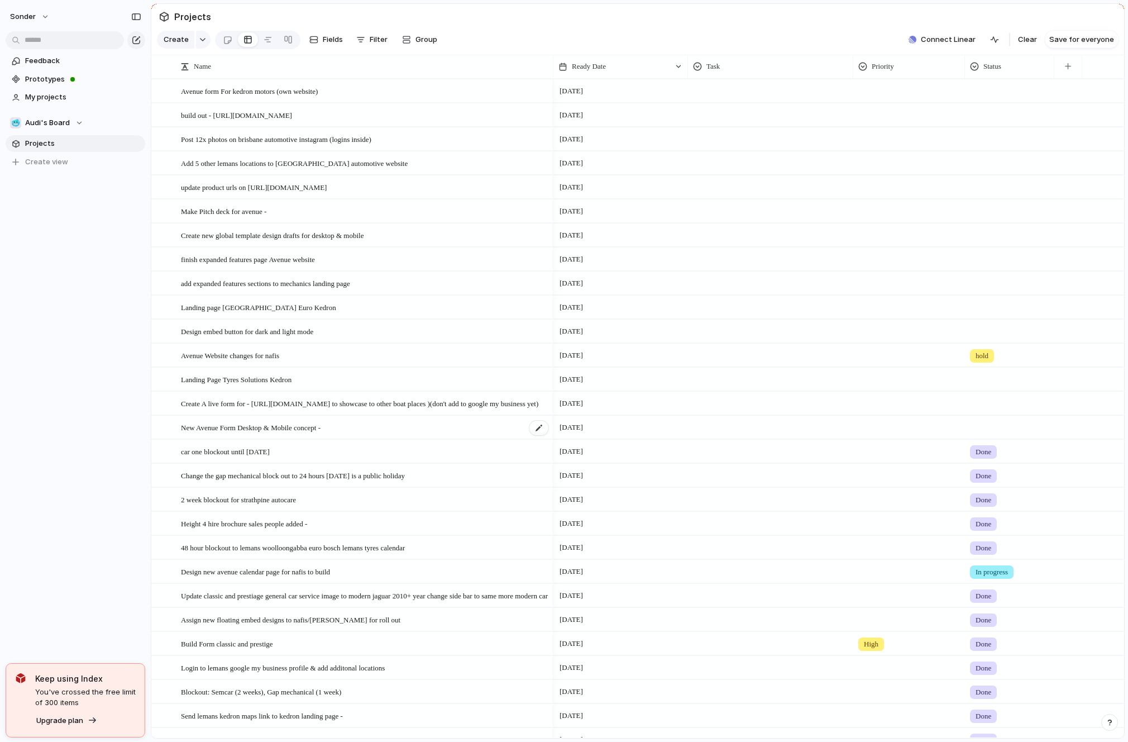
click at [237, 423] on span "New Avenue Form Desktop & Mobile concept -" at bounding box center [251, 427] width 140 height 13
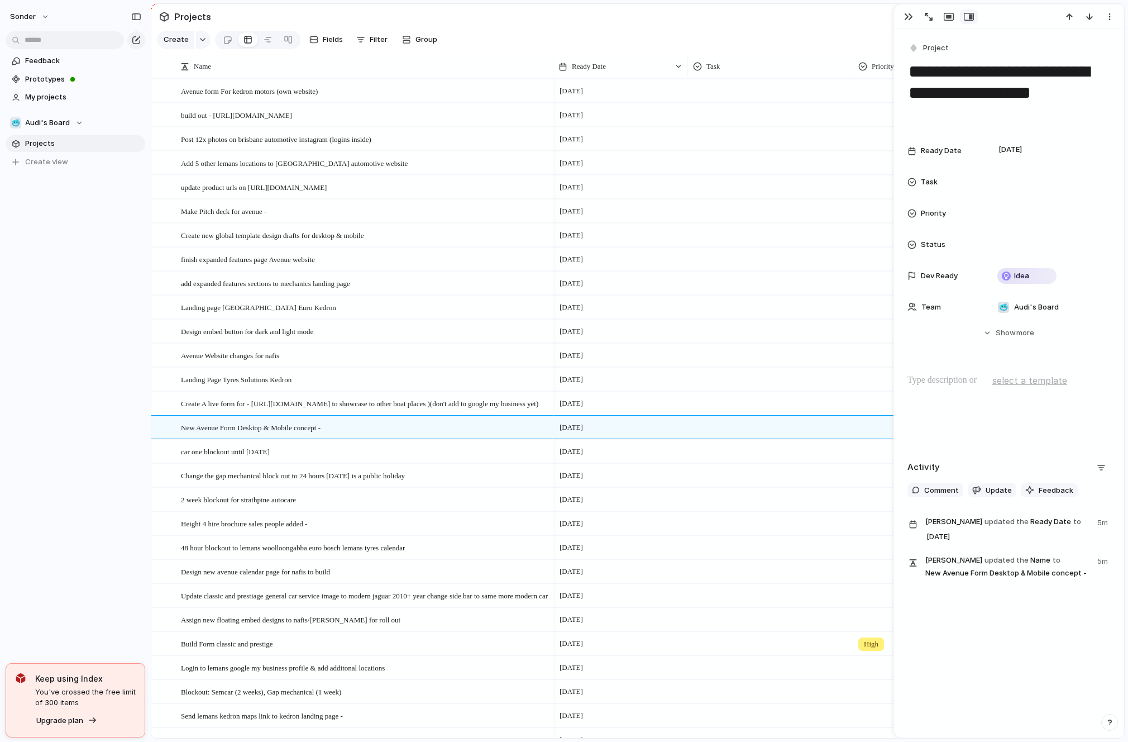
click at [931, 383] on p at bounding box center [1009, 380] width 203 height 13
click at [936, 384] on p "**********" at bounding box center [1019, 390] width 183 height 27
click at [963, 388] on p "**********" at bounding box center [1019, 390] width 183 height 27
click at [974, 400] on p "**********" at bounding box center [1019, 390] width 183 height 27
